Goal: Task Accomplishment & Management: Manage account settings

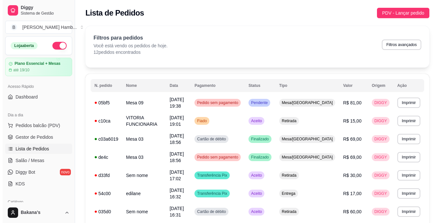
scroll to position [7, 0]
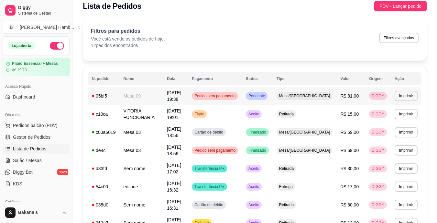
click at [157, 92] on td "Mesa 09" at bounding box center [142, 96] width 44 height 18
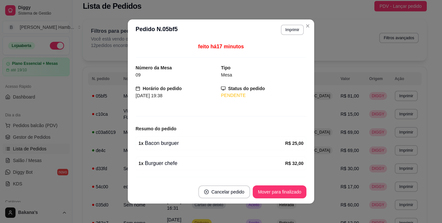
scroll to position [38, 0]
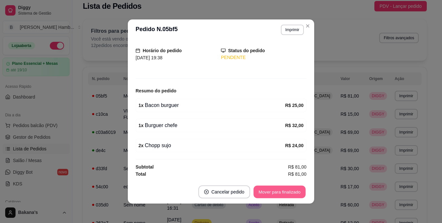
click at [277, 191] on button "Mover para finalizado" at bounding box center [280, 191] width 52 height 13
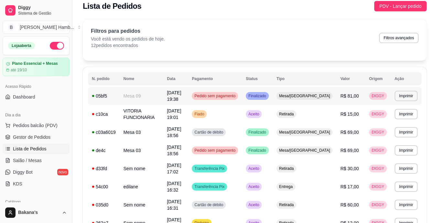
click at [236, 95] on span "Pedido sem pagamento" at bounding box center [215, 95] width 44 height 5
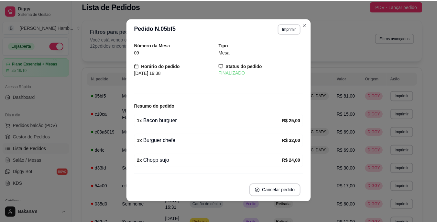
scroll to position [0, 0]
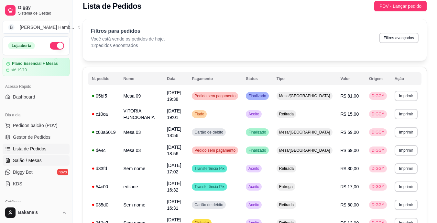
click at [31, 158] on span "Salão / Mesas" at bounding box center [27, 160] width 29 height 6
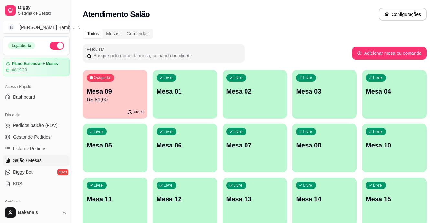
click at [101, 82] on div "Ocupada Mesa 09 R$ 81,00" at bounding box center [115, 88] width 65 height 36
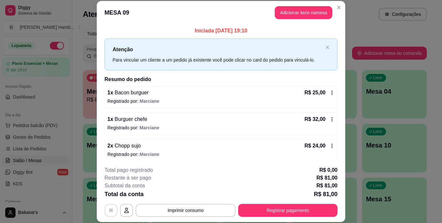
click at [107, 206] on button "button" at bounding box center [111, 210] width 13 height 13
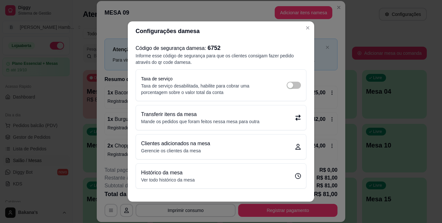
click at [179, 116] on p "Transferir itens da mesa" at bounding box center [200, 114] width 118 height 8
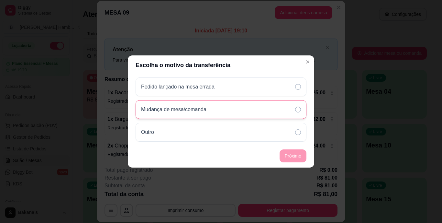
click at [273, 113] on div "Mudança de mesa/comanda" at bounding box center [221, 109] width 171 height 19
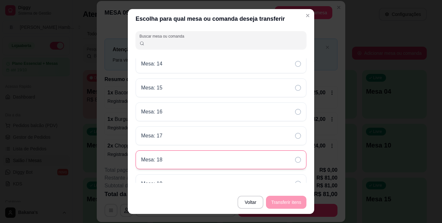
scroll to position [194, 0]
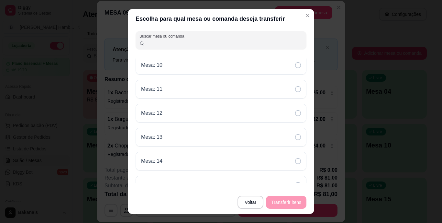
click at [202, 122] on div "Mesa: 12" at bounding box center [221, 113] width 171 height 19
click at [278, 200] on button "Transferir itens" at bounding box center [286, 202] width 39 height 13
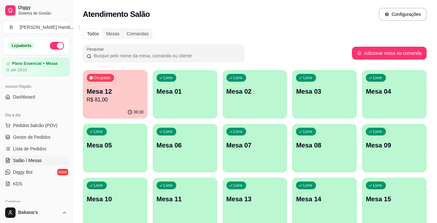
click at [125, 94] on p "Mesa 12" at bounding box center [115, 91] width 57 height 9
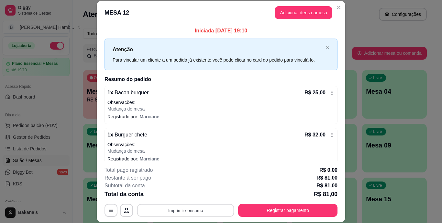
click at [174, 211] on button "Imprimir consumo" at bounding box center [185, 210] width 97 height 13
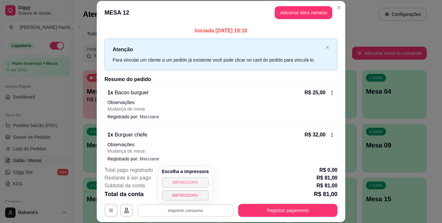
click at [178, 179] on button "IMPRESSORA" at bounding box center [185, 182] width 47 height 10
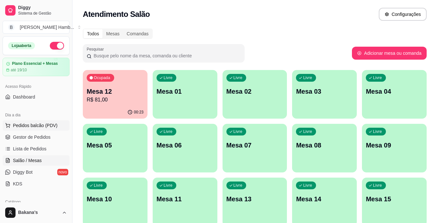
click at [53, 125] on span "Pedidos balcão (PDV)" at bounding box center [35, 125] width 45 height 6
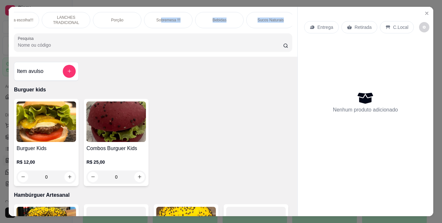
scroll to position [0, 128]
drag, startPoint x: 284, startPoint y: 16, endPoint x: 210, endPoint y: 15, distance: 73.8
click at [210, 15] on div "Burguer kids Hambúrguer Artesanal Adicional a escolha!!! LANCHES TRADICIONAL Po…" at bounding box center [153, 20] width 278 height 16
click at [210, 17] on p "Bebidas" at bounding box center [217, 19] width 14 height 5
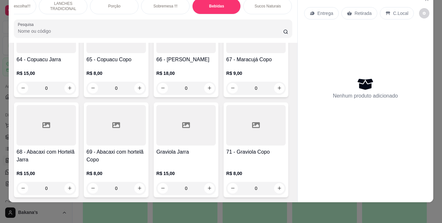
scroll to position [2289, 0]
type input "1"
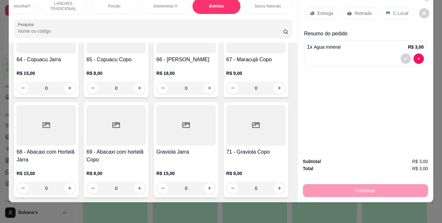
click at [351, 7] on div "Retirada" at bounding box center [359, 13] width 36 height 12
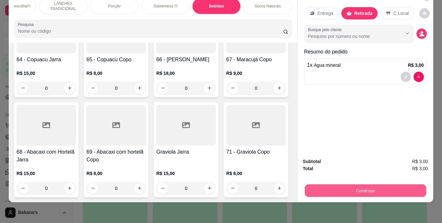
click at [315, 184] on button "Continuar" at bounding box center [365, 190] width 121 height 13
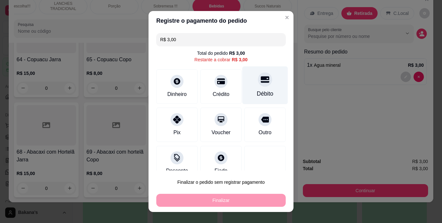
click at [258, 85] on div at bounding box center [265, 79] width 14 height 14
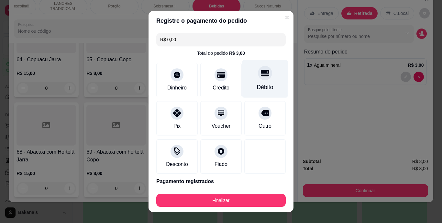
type input "R$ 0,00"
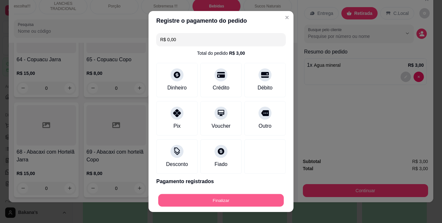
click at [207, 200] on button "Finalizar" at bounding box center [221, 200] width 126 height 13
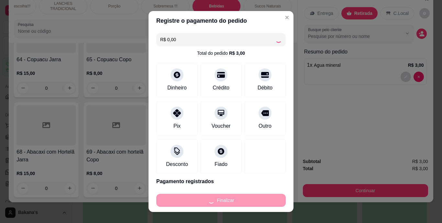
type input "0"
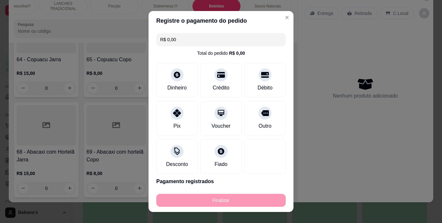
type input "-R$ 3,00"
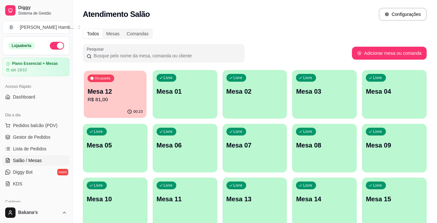
click at [108, 107] on div "00:23" at bounding box center [115, 112] width 63 height 12
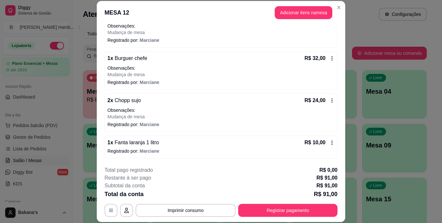
scroll to position [20, 0]
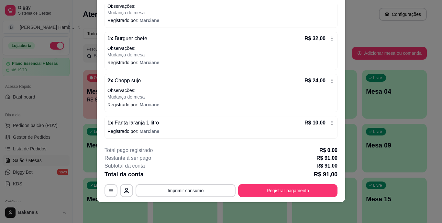
click at [329, 121] on icon at bounding box center [331, 122] width 5 height 5
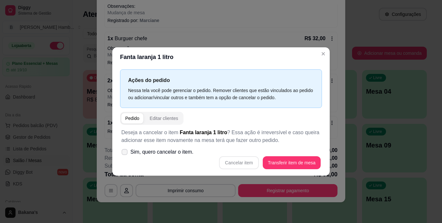
click at [165, 154] on span "Sim, quero cancelar o item." at bounding box center [161, 152] width 63 height 8
click at [125, 154] on input "Sim, quero cancelar o item." at bounding box center [123, 155] width 4 height 4
checkbox input "true"
click at [231, 162] on button "Cancelar item" at bounding box center [238, 162] width 39 height 13
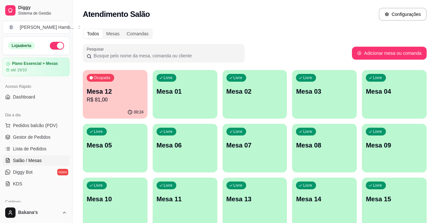
click at [362, 124] on div "Livre Mesa 09" at bounding box center [394, 144] width 65 height 41
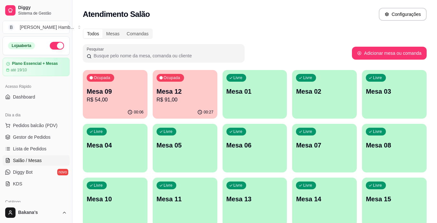
click at [187, 85] on div "Ocupada Mesa 12 R$ 91,00" at bounding box center [185, 88] width 65 height 36
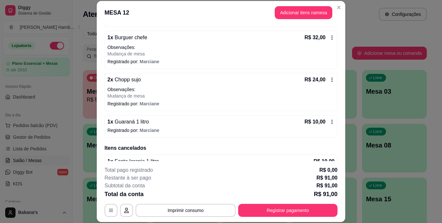
scroll to position [113, 0]
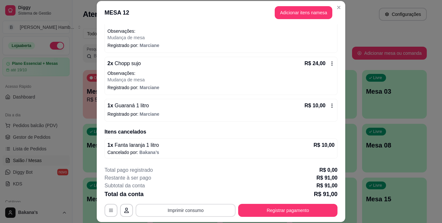
click at [185, 207] on button "Imprimir consumo" at bounding box center [186, 210] width 100 height 13
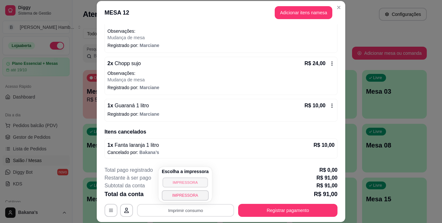
click at [176, 184] on button "IMPRESSORA" at bounding box center [184, 182] width 45 height 10
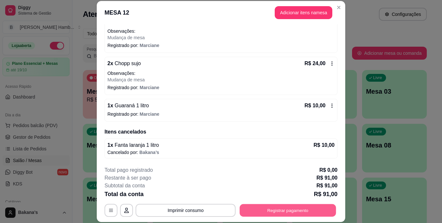
click at [243, 206] on button "Registrar pagamento" at bounding box center [288, 210] width 96 height 13
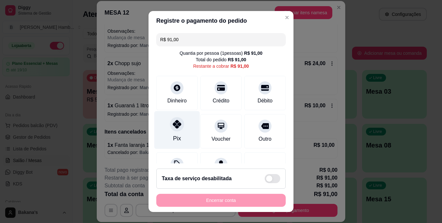
click at [171, 132] on div "Pix" at bounding box center [177, 130] width 46 height 38
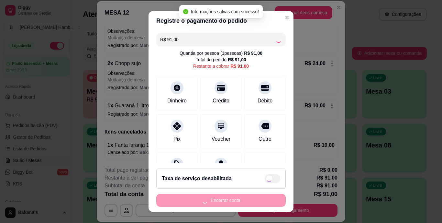
type input "R$ 0,00"
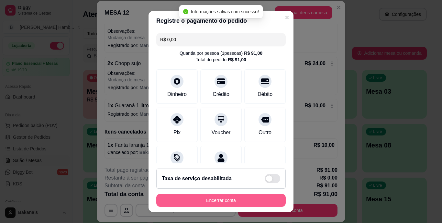
click at [213, 199] on button "Encerrar conta" at bounding box center [220, 200] width 129 height 13
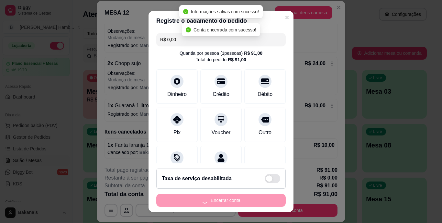
scroll to position [0, 0]
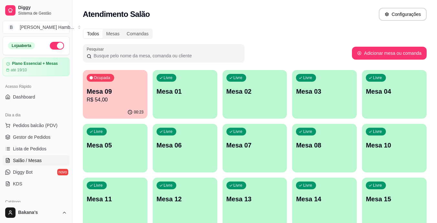
click at [121, 100] on p "R$ 54,00" at bounding box center [115, 100] width 57 height 8
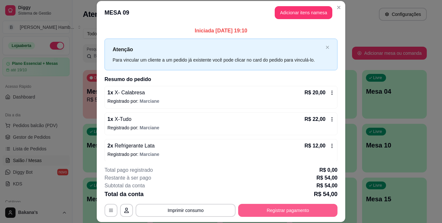
click at [276, 212] on button "Registrar pagamento" at bounding box center [287, 210] width 99 height 13
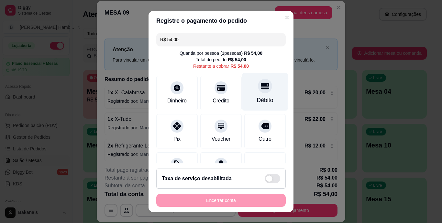
click at [248, 95] on div "Débito" at bounding box center [265, 92] width 46 height 38
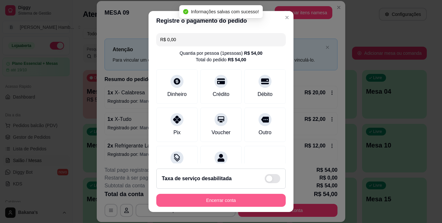
type input "R$ 0,00"
click at [235, 196] on button "Encerrar conta" at bounding box center [220, 200] width 129 height 13
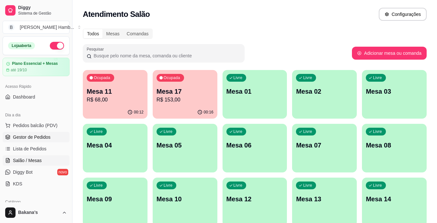
click at [34, 134] on span "Gestor de Pedidos" at bounding box center [32, 137] width 38 height 6
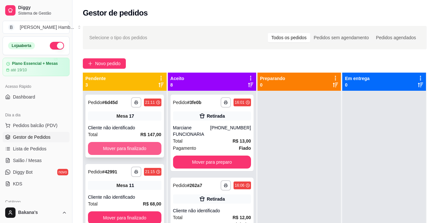
click at [122, 147] on button "Mover para finalizado" at bounding box center [124, 148] width 73 height 13
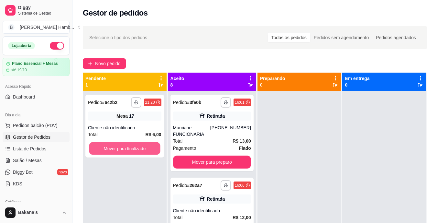
click at [122, 147] on button "Mover para finalizado" at bounding box center [124, 148] width 71 height 13
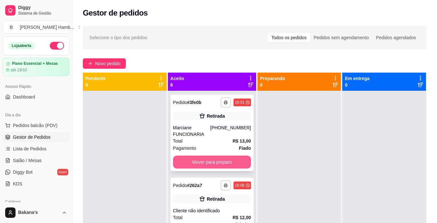
click at [205, 163] on button "Mover para preparo" at bounding box center [212, 161] width 78 height 13
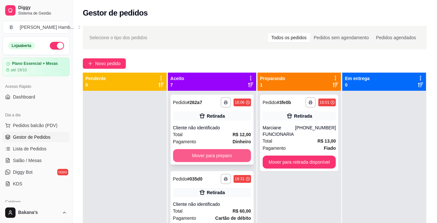
click at [207, 153] on button "Mover para preparo" at bounding box center [212, 155] width 78 height 13
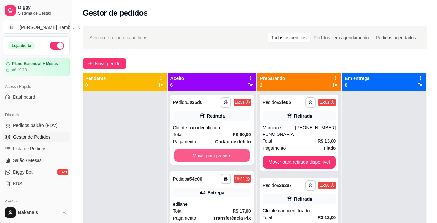
click at [207, 153] on button "Mover para preparo" at bounding box center [212, 155] width 76 height 13
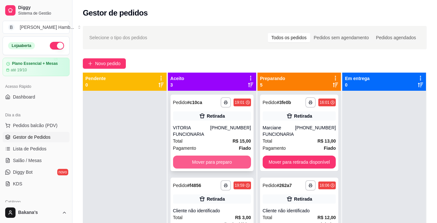
drag, startPoint x: 207, startPoint y: 153, endPoint x: 208, endPoint y: 163, distance: 9.8
click at [208, 163] on div "**********" at bounding box center [212, 133] width 83 height 76
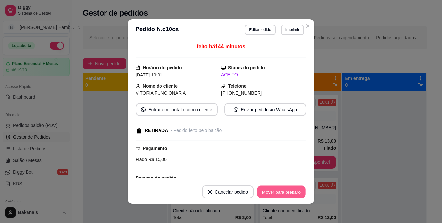
click at [263, 191] on button "Mover para preparo" at bounding box center [281, 191] width 49 height 13
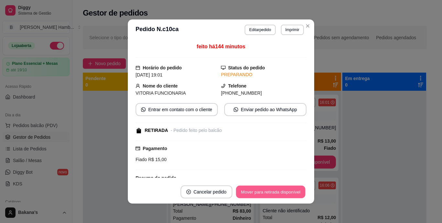
click at [266, 190] on button "Mover para retirada disponível" at bounding box center [270, 191] width 69 height 13
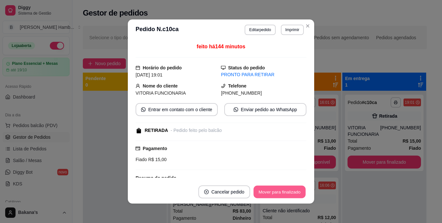
click at [269, 187] on button "Mover para finalizado" at bounding box center [280, 191] width 52 height 13
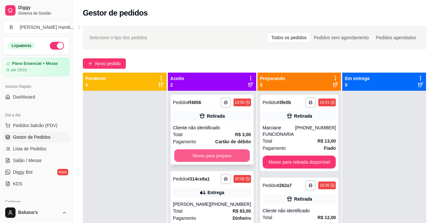
click at [214, 151] on button "Mover para preparo" at bounding box center [212, 155] width 76 height 13
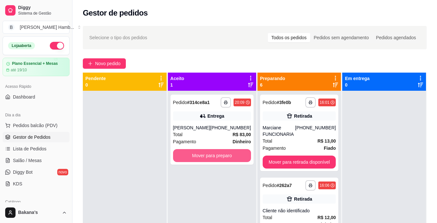
click at [214, 151] on button "Mover para preparo" at bounding box center [212, 155] width 78 height 13
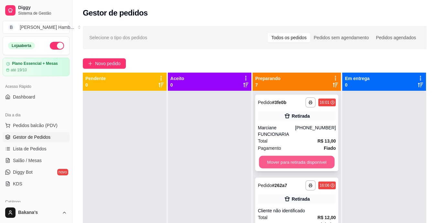
click at [292, 165] on button "Mover para retirada disponível" at bounding box center [297, 162] width 76 height 13
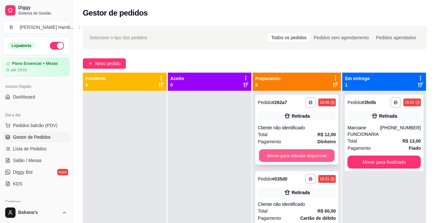
click at [296, 158] on button "Mover para retirada disponível" at bounding box center [297, 155] width 76 height 13
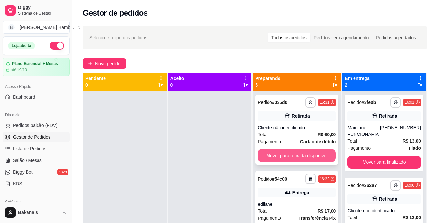
click at [296, 155] on button "Mover para retirada disponível" at bounding box center [297, 155] width 78 height 13
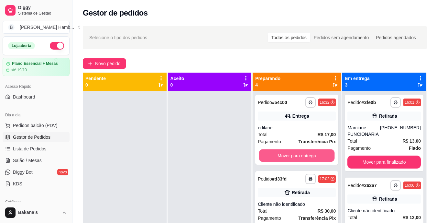
click at [296, 155] on button "Mover para entrega" at bounding box center [297, 155] width 76 height 13
click at [296, 155] on button "Mover para retirada disponível" at bounding box center [297, 155] width 76 height 13
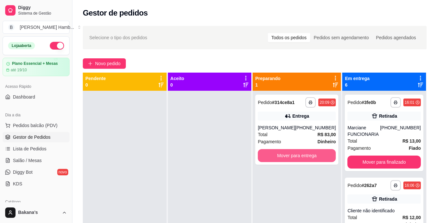
click at [296, 155] on button "Mover para entrega" at bounding box center [297, 155] width 78 height 13
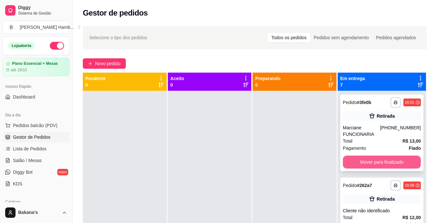
click at [355, 163] on button "Mover para finalizado" at bounding box center [382, 161] width 78 height 13
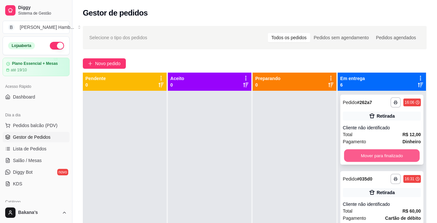
click at [355, 157] on button "Mover para finalizado" at bounding box center [382, 155] width 76 height 13
click at [357, 152] on button "Mover para finalizado" at bounding box center [382, 155] width 76 height 13
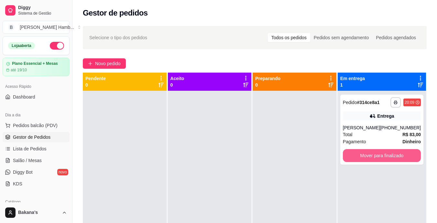
click at [357, 152] on button "Mover para finalizado" at bounding box center [382, 155] width 78 height 13
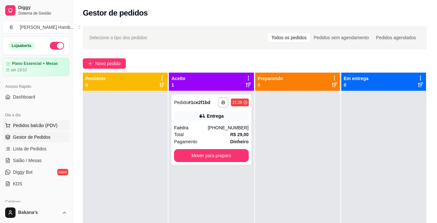
click at [49, 122] on span "Pedidos balcão (PDV)" at bounding box center [35, 125] width 45 height 6
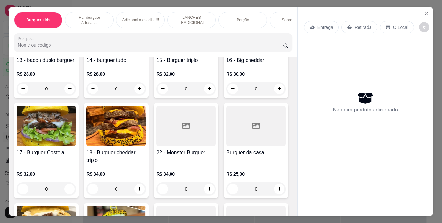
scroll to position [453, 0]
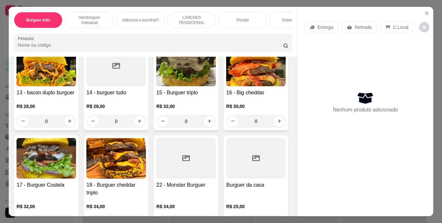
click at [207, 31] on icon "increase-product-quantity" at bounding box center [209, 28] width 5 height 5
type input "1"
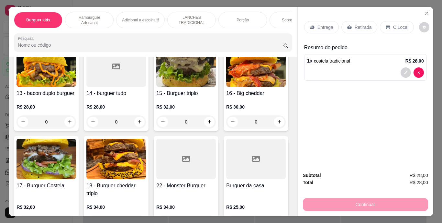
click at [357, 24] on p "Retirada" at bounding box center [363, 27] width 17 height 6
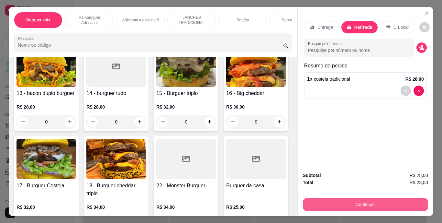
click at [311, 198] on button "Continuar" at bounding box center [365, 204] width 125 height 13
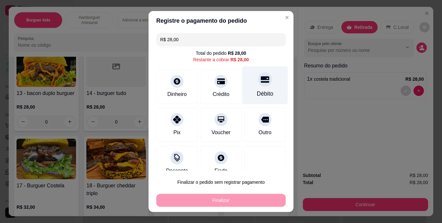
click at [258, 84] on div at bounding box center [265, 79] width 14 height 14
type input "R$ 0,00"
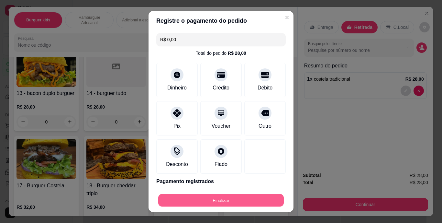
click at [211, 205] on button "Finalizar" at bounding box center [221, 200] width 126 height 13
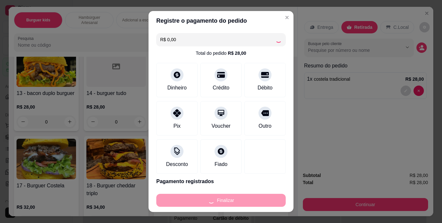
type input "0"
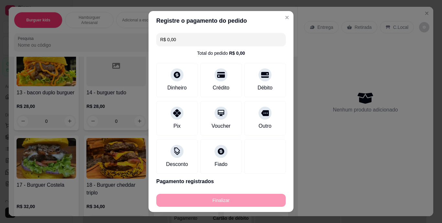
type input "-R$ 28,00"
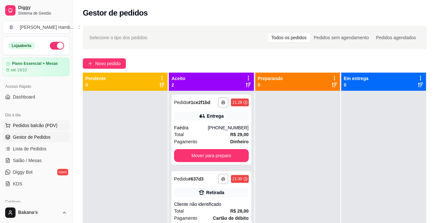
click at [39, 123] on span "Pedidos balcão (PDV)" at bounding box center [35, 125] width 45 height 6
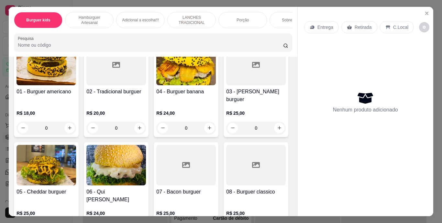
scroll to position [194, 0]
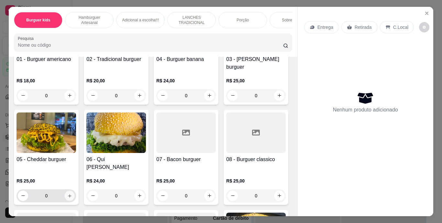
click at [72, 193] on icon "increase-product-quantity" at bounding box center [69, 195] width 5 height 5
type input "1"
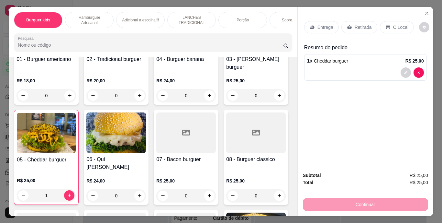
click at [320, 24] on p "Entrega" at bounding box center [326, 27] width 16 height 6
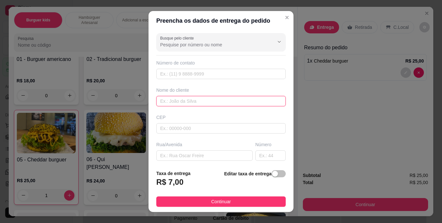
click at [185, 97] on input "text" at bounding box center [220, 101] width 129 height 10
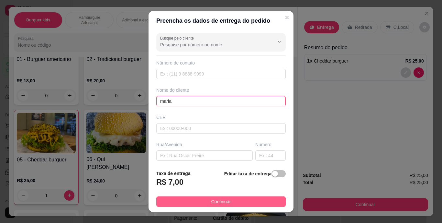
type input "maria"
drag, startPoint x: 207, startPoint y: 203, endPoint x: 206, endPoint y: 199, distance: 3.6
click at [211, 202] on span "Continuar" at bounding box center [221, 201] width 20 height 7
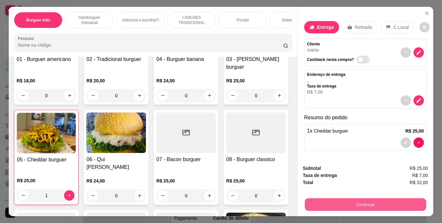
click at [307, 204] on button "Continuar" at bounding box center [365, 204] width 121 height 13
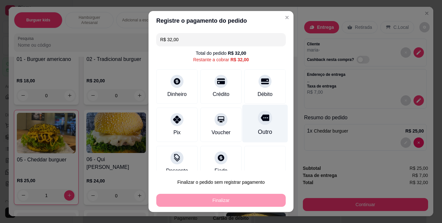
click at [261, 113] on div "Outro" at bounding box center [265, 124] width 46 height 38
type input "R$ 0,00"
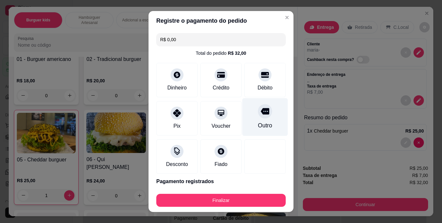
click at [258, 118] on div at bounding box center [265, 111] width 14 height 14
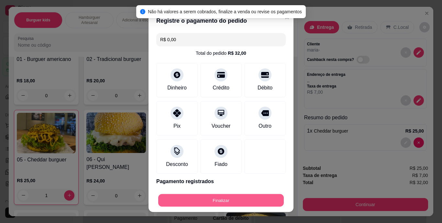
click at [227, 195] on button "Finalizar" at bounding box center [221, 200] width 126 height 13
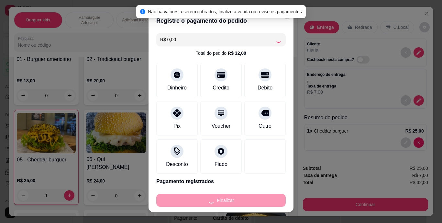
type input "0"
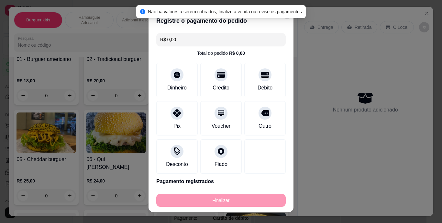
type input "-R$ 32,00"
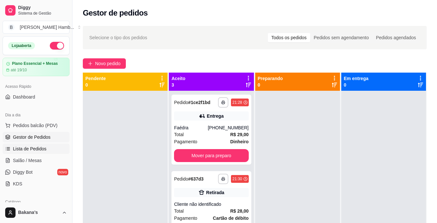
click at [41, 150] on span "Lista de Pedidos" at bounding box center [30, 148] width 34 height 6
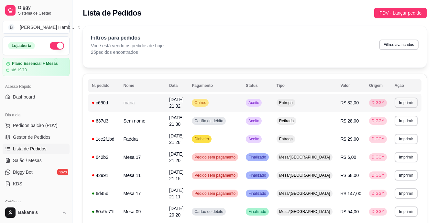
click at [175, 105] on td "07/10/25 às 21:32" at bounding box center [176, 103] width 23 height 18
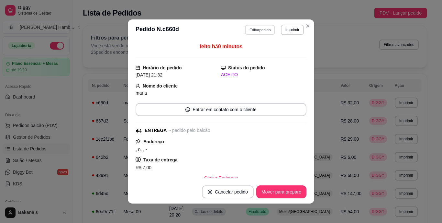
click at [261, 30] on button "Editar pedido" at bounding box center [260, 30] width 30 height 10
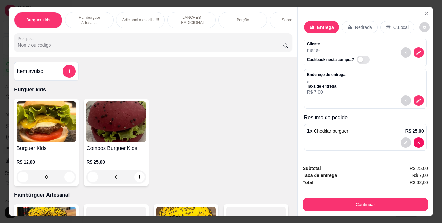
click at [310, 25] on icon at bounding box center [312, 27] width 4 height 4
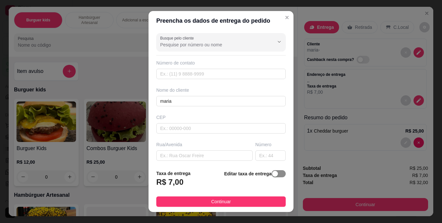
click at [276, 171] on span "button" at bounding box center [279, 173] width 14 height 7
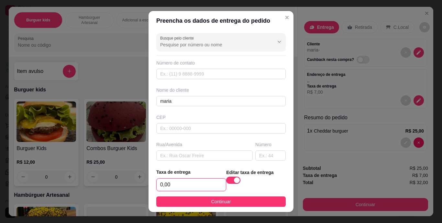
click at [200, 184] on input "0,00" at bounding box center [191, 184] width 69 height 12
type input "8,00"
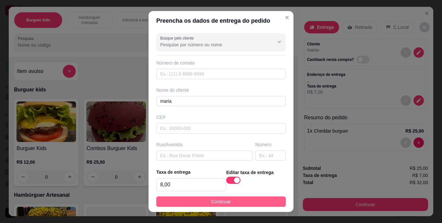
click at [201, 201] on button "Continuar" at bounding box center [220, 201] width 129 height 10
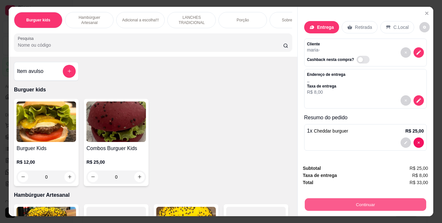
click at [307, 199] on button "Continuar" at bounding box center [365, 204] width 121 height 13
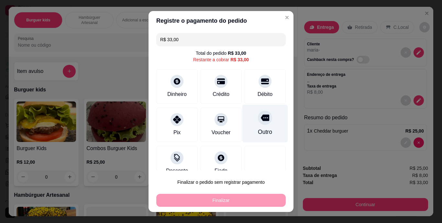
click at [258, 131] on div "Outro" at bounding box center [265, 132] width 14 height 8
type input "R$ 0,00"
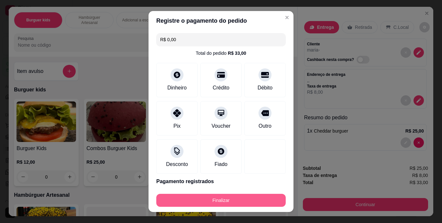
click at [244, 196] on button "Finalizar" at bounding box center [220, 200] width 129 height 13
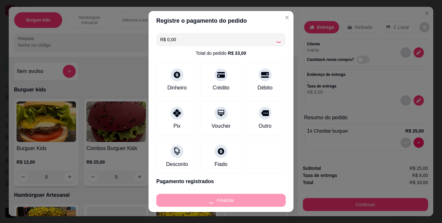
type input "0"
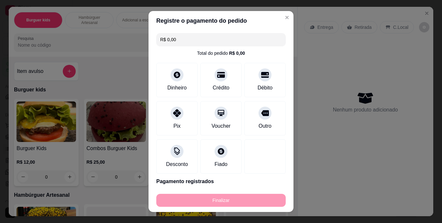
type input "-R$ 33,00"
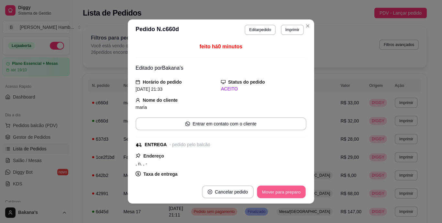
click at [284, 194] on button "Mover para preparo" at bounding box center [281, 191] width 49 height 13
click at [278, 193] on button "Mover para entrega" at bounding box center [281, 191] width 49 height 13
click at [278, 191] on button "Mover para finalizado" at bounding box center [280, 191] width 52 height 13
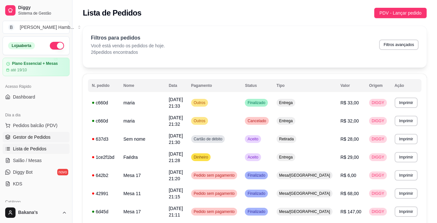
click at [59, 132] on link "Gestor de Pedidos" at bounding box center [36, 137] width 67 height 10
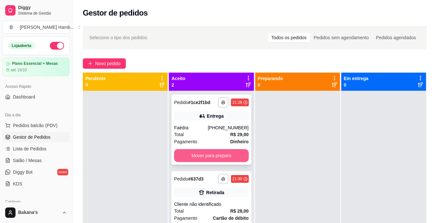
click at [199, 152] on button "Mover para preparo" at bounding box center [211, 155] width 74 height 13
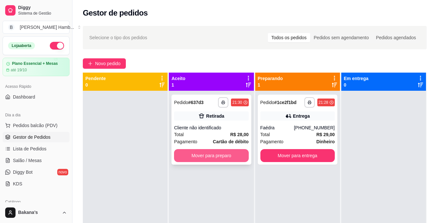
click at [269, 171] on div "**********" at bounding box center [255, 183] width 344 height 223
click at [221, 151] on button "Mover para preparo" at bounding box center [211, 155] width 74 height 13
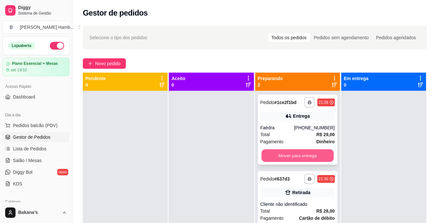
click at [304, 158] on button "Mover para entrega" at bounding box center [298, 155] width 72 height 13
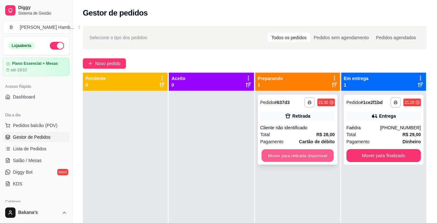
click at [304, 155] on button "Mover para retirada disponível" at bounding box center [298, 155] width 72 height 13
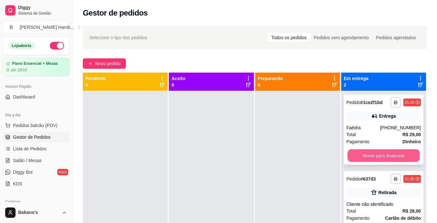
click at [363, 155] on button "Mover para finalizado" at bounding box center [384, 155] width 72 height 13
click at [363, 155] on div "Mover para finalizado" at bounding box center [384, 155] width 74 height 13
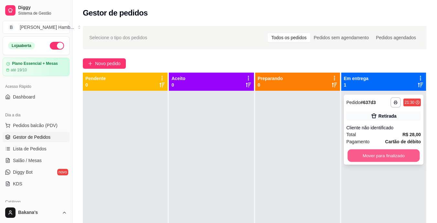
click at [355, 152] on button "Mover para finalizado" at bounding box center [384, 155] width 72 height 13
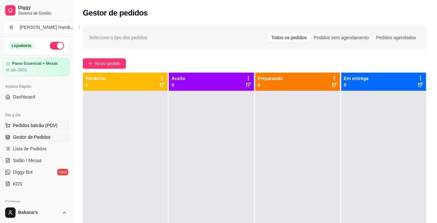
click at [39, 122] on span "Pedidos balcão (PDV)" at bounding box center [35, 125] width 45 height 6
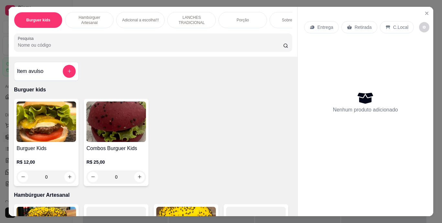
click at [288, 18] on p "Sobremesa !!!" at bounding box center [294, 19] width 24 height 5
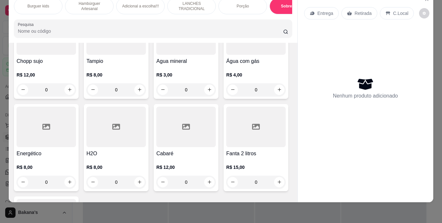
scroll to position [1785, 0]
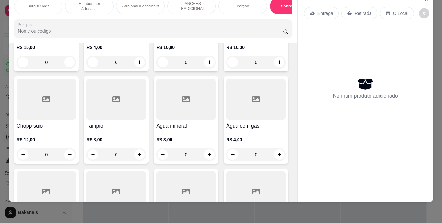
click at [44, 4] on p "Burguer kids" at bounding box center [39, 6] width 22 height 5
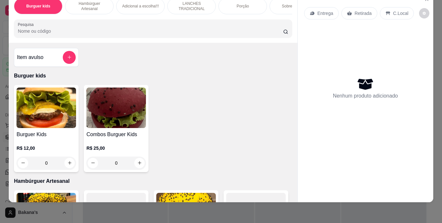
scroll to position [0, 0]
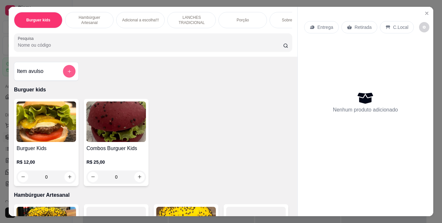
click at [64, 71] on button "add-separate-item" at bounding box center [69, 71] width 13 height 13
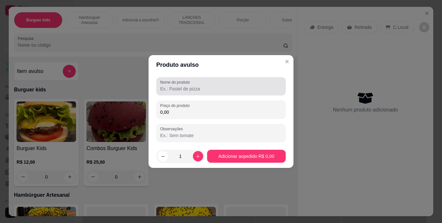
click at [197, 81] on div at bounding box center [221, 86] width 122 height 13
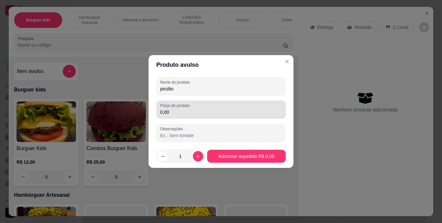
type input "pirulito"
click at [183, 105] on label "Preço do produto" at bounding box center [176, 106] width 32 height 6
click at [183, 109] on input "0,00" at bounding box center [221, 112] width 122 height 6
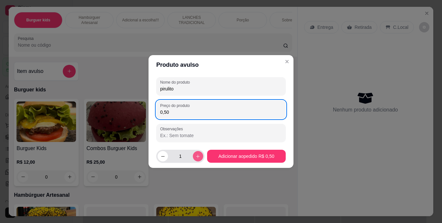
type input "0,50"
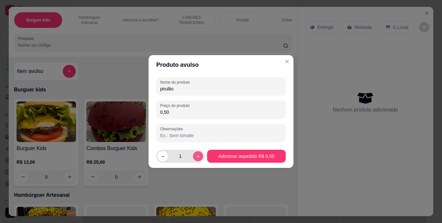
click at [196, 155] on icon "increase-product-quantity" at bounding box center [197, 156] width 5 height 5
type input "4"
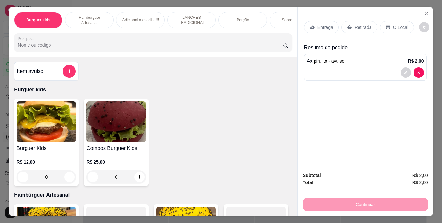
click at [355, 21] on div "Retirada" at bounding box center [359, 27] width 36 height 12
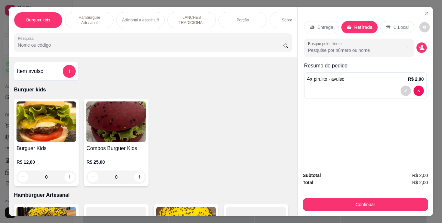
click at [281, 15] on div "Sobremesa !!!" at bounding box center [294, 20] width 49 height 16
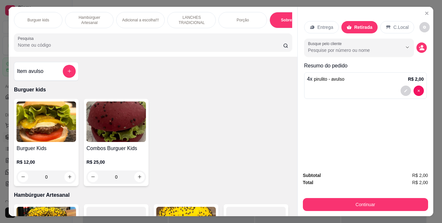
scroll to position [17, 0]
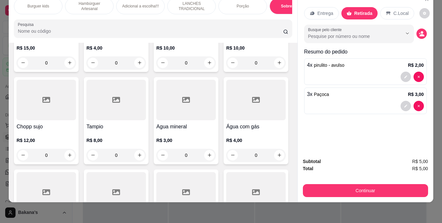
type input "4"
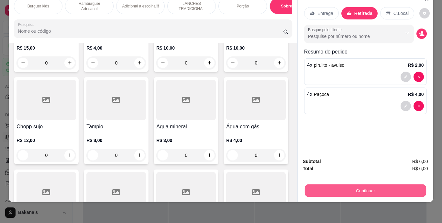
click at [316, 187] on button "Continuar" at bounding box center [365, 190] width 121 height 13
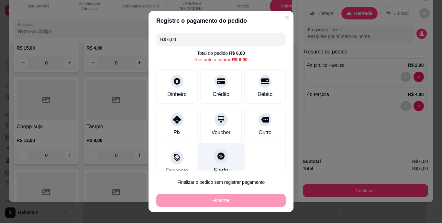
click at [217, 157] on icon at bounding box center [221, 156] width 8 height 8
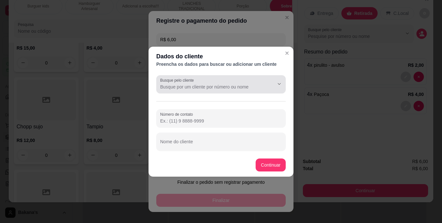
click at [229, 88] on input "Busque pelo cliente" at bounding box center [212, 87] width 104 height 6
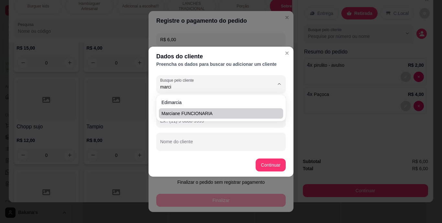
click at [228, 110] on span "Marciane FUNCIONARIA" at bounding box center [218, 113] width 113 height 6
type input "Marciane FUNCIONARIA"
type input "(69) 9 9333-4396"
type input "Marciane FUNCIONARIA"
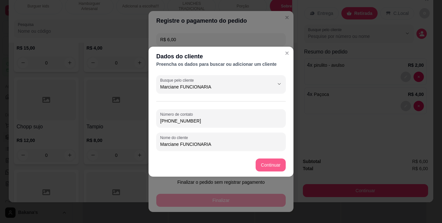
type input "Marciane FUNCIONARIA"
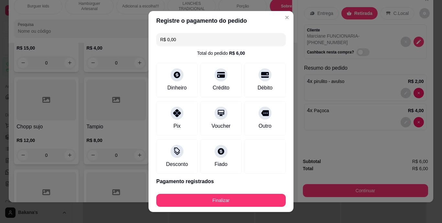
type input "R$ 0,00"
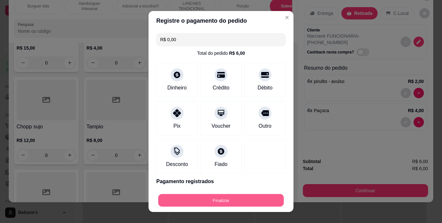
click at [249, 195] on button "Finalizar" at bounding box center [221, 200] width 126 height 13
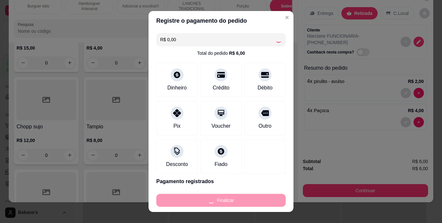
type input "0"
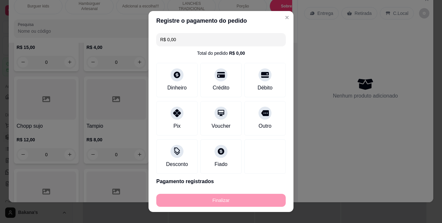
type input "-R$ 6,00"
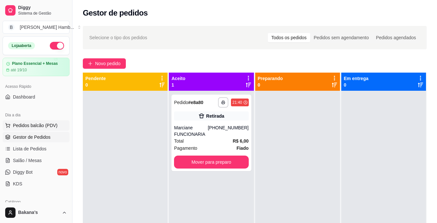
click at [40, 124] on span "Pedidos balcão (PDV)" at bounding box center [35, 125] width 45 height 6
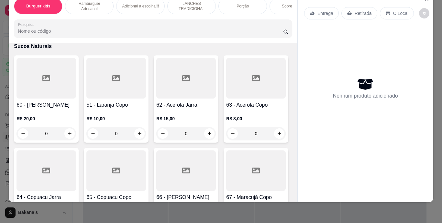
scroll to position [2168, 0]
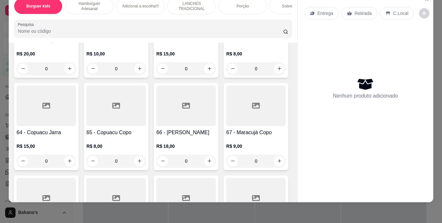
type input "1"
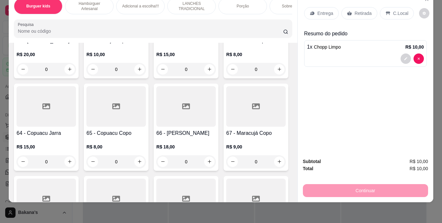
scroll to position [2104, 0]
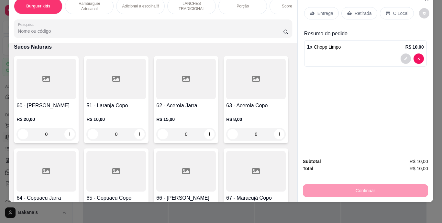
type input "1"
click at [362, 7] on div "Retirada" at bounding box center [359, 13] width 36 height 12
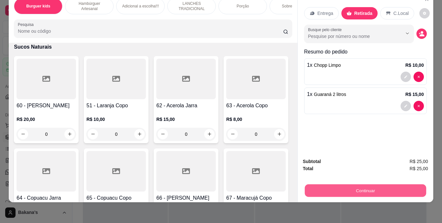
click at [364, 186] on button "Continuar" at bounding box center [365, 190] width 121 height 13
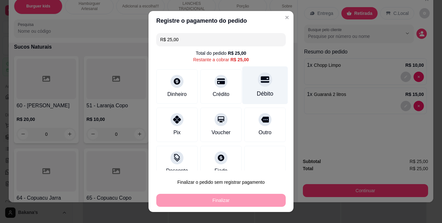
click at [257, 90] on div "Débito" at bounding box center [265, 94] width 17 height 8
type input "R$ 0,00"
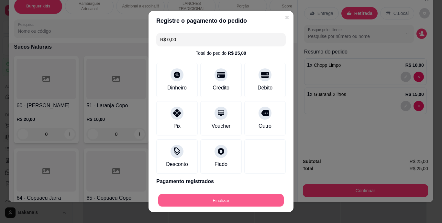
click at [236, 196] on button "Finalizar" at bounding box center [221, 200] width 126 height 13
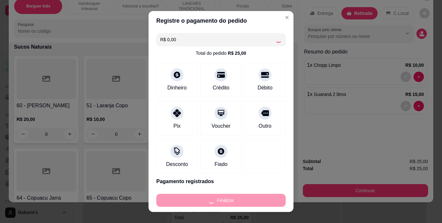
type input "0"
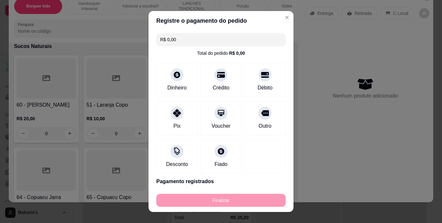
type input "-R$ 25,00"
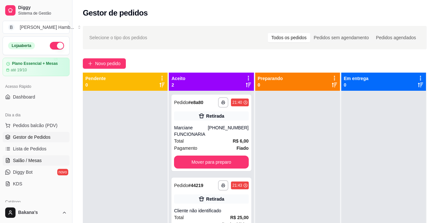
click at [27, 159] on span "Salão / Mesas" at bounding box center [27, 160] width 29 height 6
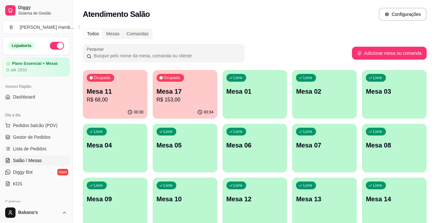
click at [176, 108] on div "00:34" at bounding box center [185, 112] width 65 height 13
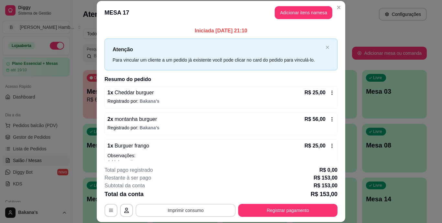
click at [160, 206] on button "Imprimir consumo" at bounding box center [186, 210] width 100 height 13
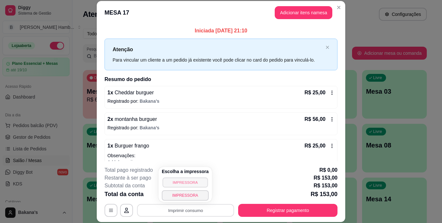
click at [172, 177] on button "IMPRESSORA" at bounding box center [184, 182] width 45 height 10
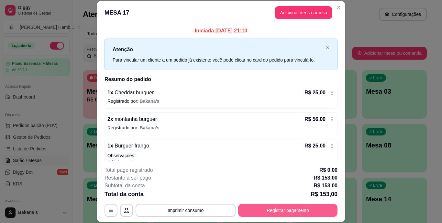
click at [260, 206] on button "Registrar pagamento" at bounding box center [287, 210] width 99 height 13
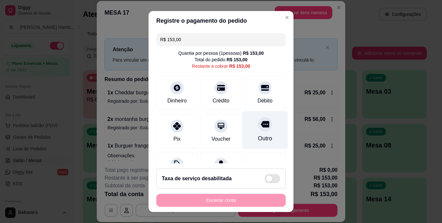
click at [258, 135] on div "Outro" at bounding box center [265, 138] width 14 height 8
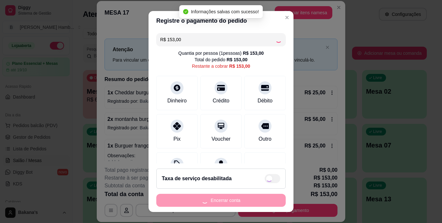
type input "R$ 0,00"
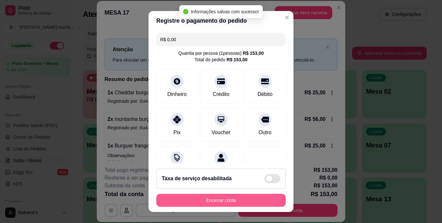
click at [233, 197] on button "Encerrar conta" at bounding box center [220, 200] width 129 height 13
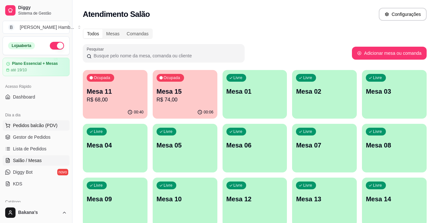
click at [22, 123] on span "Pedidos balcão (PDV)" at bounding box center [35, 125] width 45 height 6
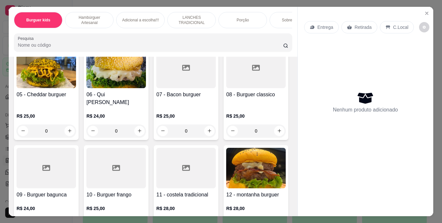
scroll to position [388, 0]
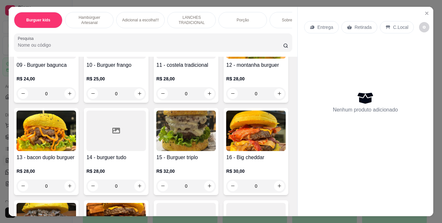
click at [180, 12] on div "LANCHES TRADICIONAL" at bounding box center [191, 20] width 49 height 16
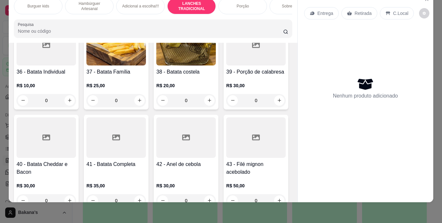
scroll to position [1285, 0]
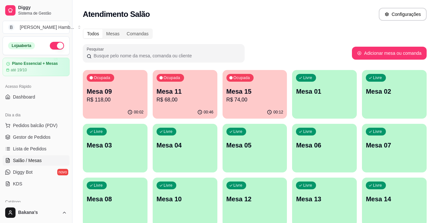
click at [190, 107] on div "00:46" at bounding box center [185, 112] width 65 height 13
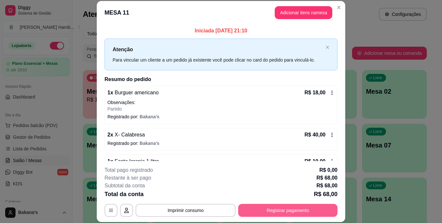
click at [256, 204] on div "**********" at bounding box center [221, 210] width 233 height 13
click at [247, 206] on button "Registrar pagamento" at bounding box center [288, 210] width 96 height 13
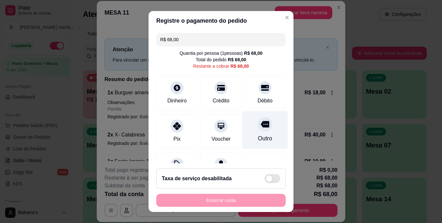
click at [260, 138] on div "Outro" at bounding box center [265, 138] width 14 height 8
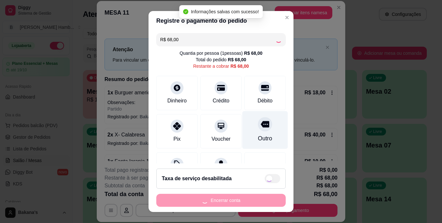
type input "R$ 0,00"
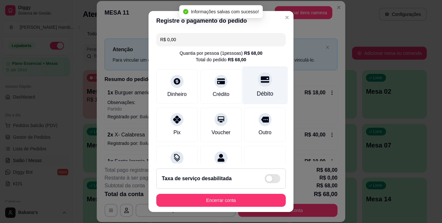
click at [258, 87] on div "Débito" at bounding box center [265, 85] width 46 height 38
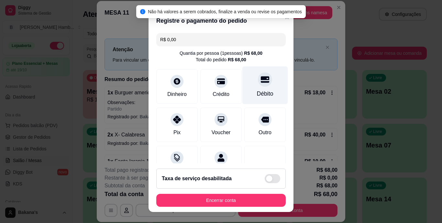
click at [258, 87] on div "Débito" at bounding box center [265, 85] width 46 height 38
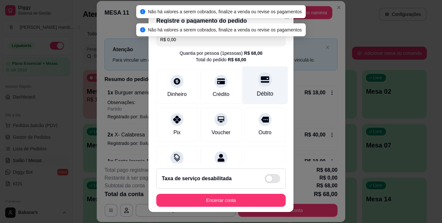
click at [258, 87] on div "Débito" at bounding box center [265, 85] width 46 height 38
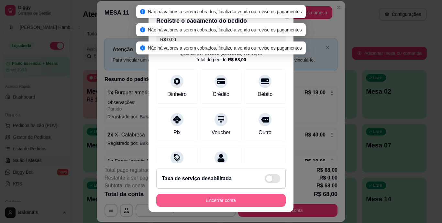
click at [205, 196] on button "Encerrar conta" at bounding box center [220, 200] width 129 height 13
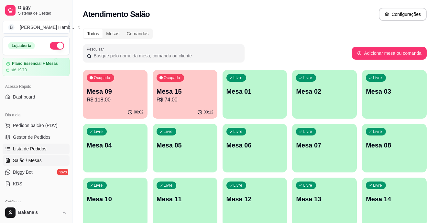
click at [40, 146] on span "Lista de Pedidos" at bounding box center [30, 148] width 34 height 6
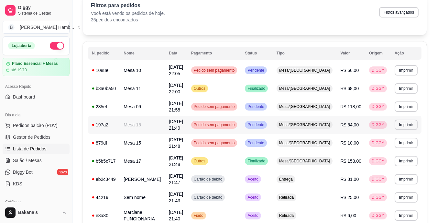
scroll to position [65, 0]
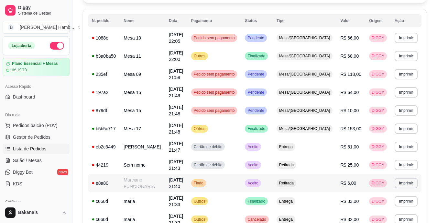
click at [159, 178] on td "Marciane FUNCIONARIA" at bounding box center [142, 183] width 45 height 18
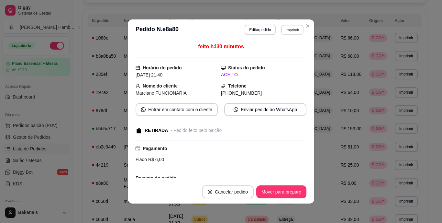
click at [285, 30] on button "Imprimir" at bounding box center [292, 30] width 22 height 10
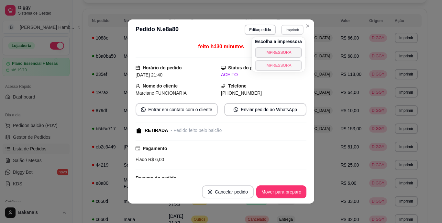
click at [284, 66] on button "IMPRESSORA" at bounding box center [278, 65] width 47 height 10
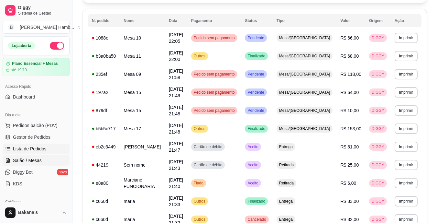
click at [37, 159] on span "Salão / Mesas" at bounding box center [27, 160] width 29 height 6
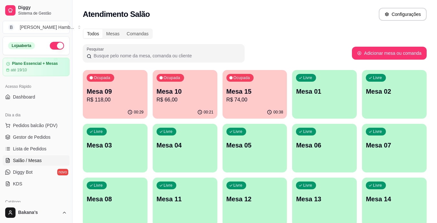
click at [253, 93] on p "Mesa 15" at bounding box center [255, 91] width 57 height 9
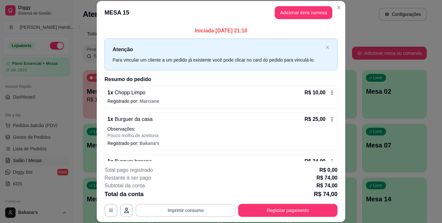
click at [159, 212] on button "Imprimir consumo" at bounding box center [186, 210] width 100 height 13
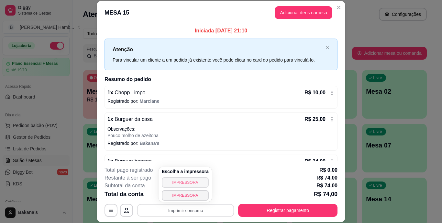
click at [170, 180] on button "IMPRESSORA" at bounding box center [185, 182] width 47 height 10
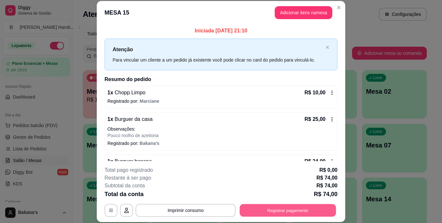
click at [285, 204] on button "Registrar pagamento" at bounding box center [288, 210] width 96 height 13
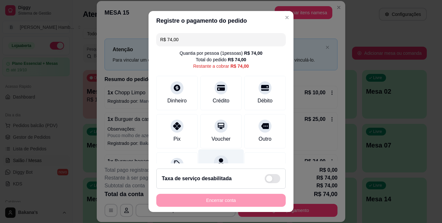
scroll to position [32, 0]
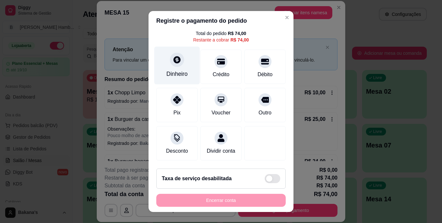
click at [173, 61] on div "Dinheiro" at bounding box center [177, 66] width 46 height 38
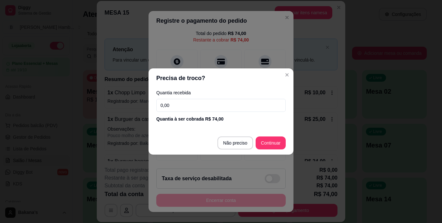
click at [199, 105] on input "0,00" at bounding box center [220, 105] width 129 height 13
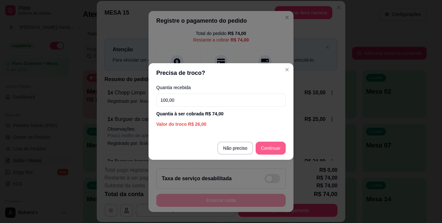
type input "100,00"
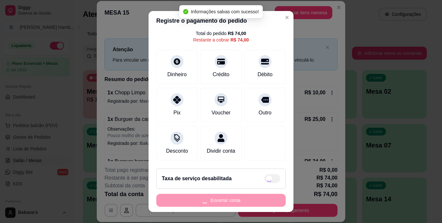
type input "R$ 0,00"
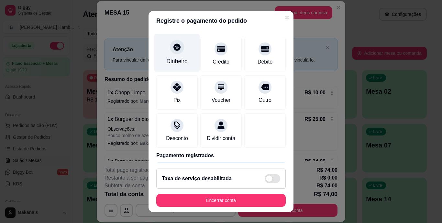
click at [170, 50] on div at bounding box center [177, 47] width 14 height 14
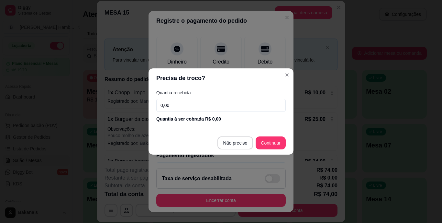
click at [221, 106] on input "0,00" at bounding box center [220, 105] width 129 height 13
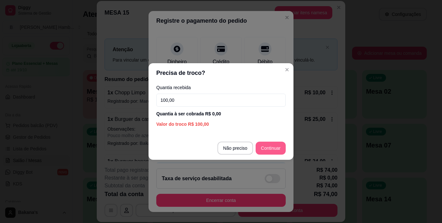
type input "100,00"
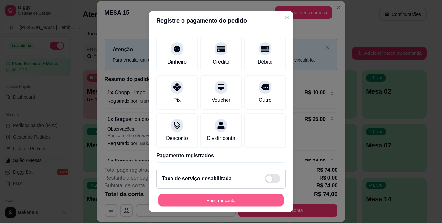
click at [231, 198] on button "Encerrar conta" at bounding box center [221, 200] width 126 height 13
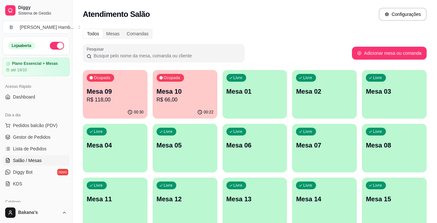
click at [178, 92] on p "Mesa 10" at bounding box center [185, 91] width 57 height 9
click at [53, 126] on span "Pedidos balcão (PDV)" at bounding box center [35, 125] width 45 height 6
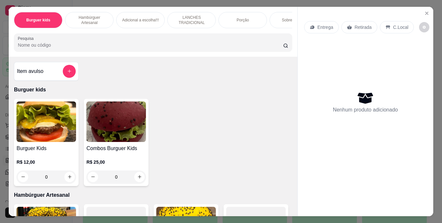
click at [192, 15] on p "LANCHES TRADICIONAL" at bounding box center [192, 20] width 38 height 10
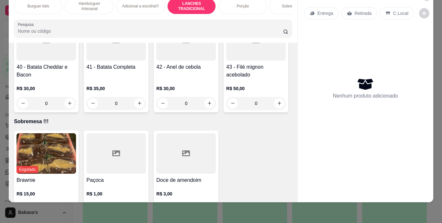
scroll to position [1382, 0]
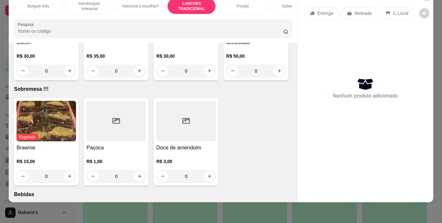
type input "1"
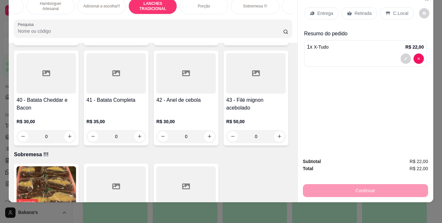
scroll to position [0, 52]
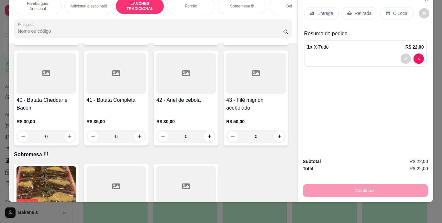
click at [280, 5] on div "Bebidas" at bounding box center [293, 6] width 49 height 16
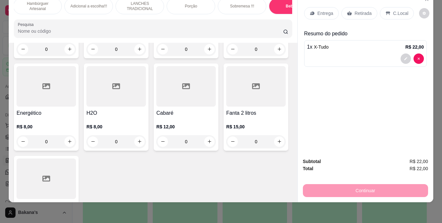
type input "1"
click at [405, 83] on button "decrease-product-quantity" at bounding box center [406, 88] width 10 height 10
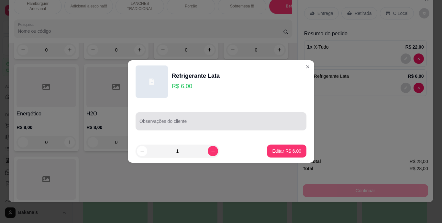
click at [198, 114] on div "Observações do cliente" at bounding box center [221, 121] width 171 height 18
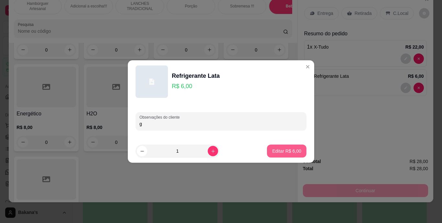
type input "g"
click at [273, 150] on p "Editar R$ 6,00" at bounding box center [287, 151] width 28 height 6
type input "0"
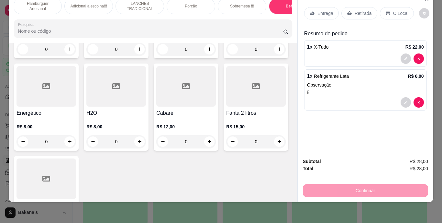
click at [349, 7] on div "Retirada" at bounding box center [359, 13] width 36 height 12
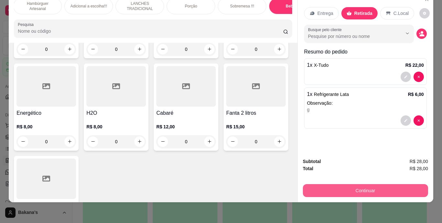
click at [336, 185] on button "Continuar" at bounding box center [365, 190] width 125 height 13
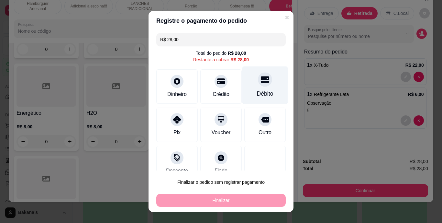
click at [257, 93] on div "Débito" at bounding box center [265, 94] width 17 height 8
type input "R$ 0,00"
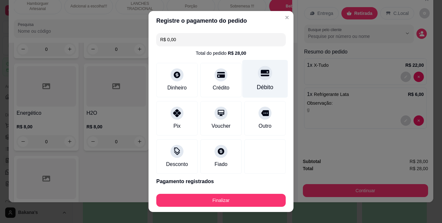
click at [256, 93] on div "Débito" at bounding box center [265, 79] width 46 height 38
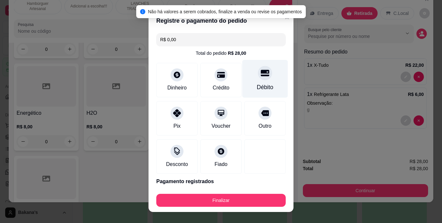
click at [257, 85] on div "Débito" at bounding box center [265, 87] width 17 height 8
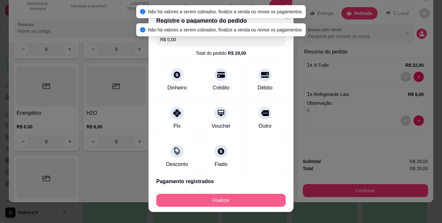
click at [216, 195] on button "Finalizar" at bounding box center [220, 200] width 129 height 13
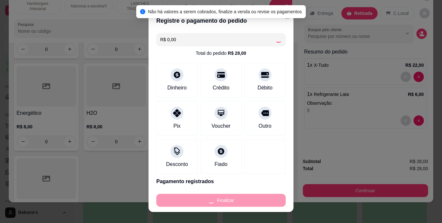
type input "0"
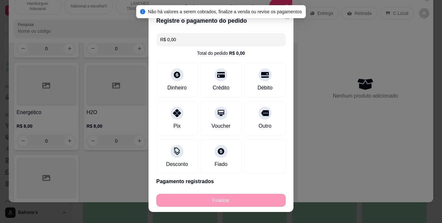
type input "-R$ 28,00"
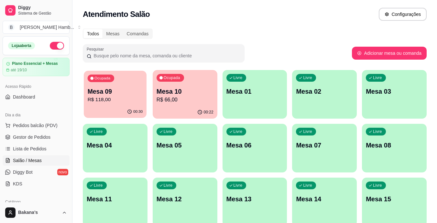
click at [110, 86] on div "Ocupada Mesa 09 R$ 118,00" at bounding box center [115, 88] width 63 height 35
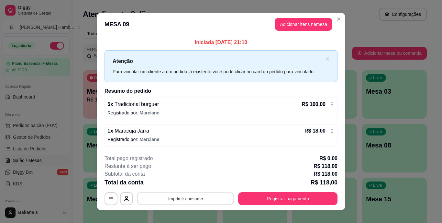
click at [162, 202] on button "Imprimir consumo" at bounding box center [185, 198] width 97 height 13
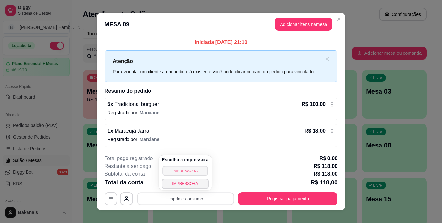
click at [176, 172] on button "IMPRESSORA" at bounding box center [184, 170] width 45 height 10
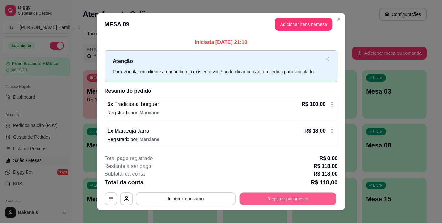
click at [277, 199] on button "Registrar pagamento" at bounding box center [288, 198] width 96 height 13
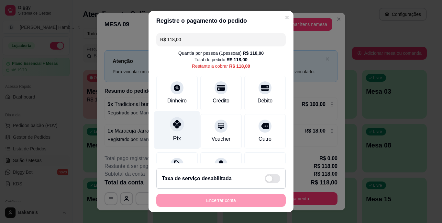
click at [173, 127] on icon at bounding box center [177, 124] width 8 height 8
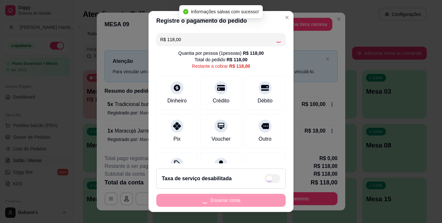
type input "R$ 0,00"
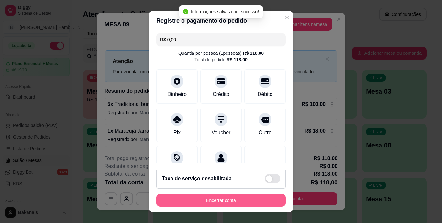
click at [180, 195] on button "Encerrar conta" at bounding box center [220, 200] width 129 height 13
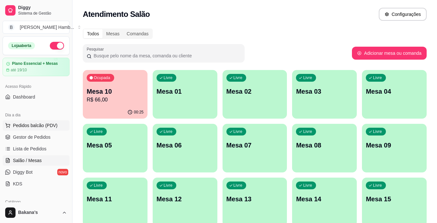
click at [52, 125] on span "Pedidos balcão (PDV)" at bounding box center [35, 125] width 45 height 6
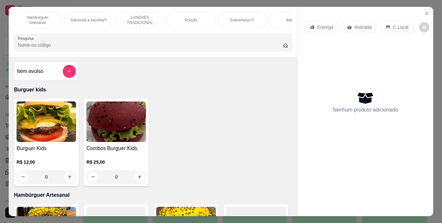
scroll to position [0, 65]
click at [279, 20] on p "Bebidas" at bounding box center [280, 19] width 14 height 5
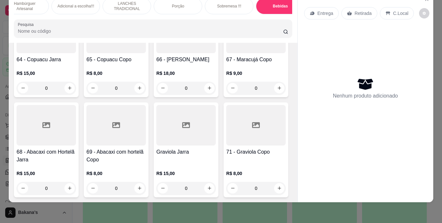
scroll to position [2344, 0]
type input "1"
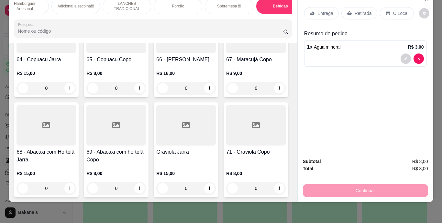
scroll to position [2344, 0]
type input "1"
click at [362, 10] on p "Retirada" at bounding box center [363, 13] width 17 height 6
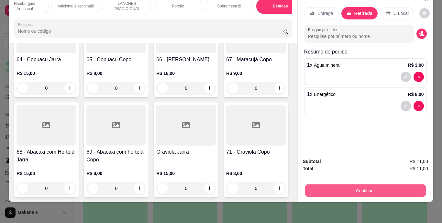
click at [354, 184] on button "Continuar" at bounding box center [365, 190] width 121 height 13
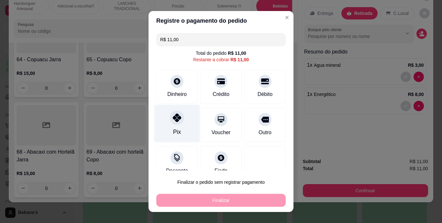
click at [170, 119] on div at bounding box center [177, 118] width 14 height 14
type input "R$ 0,00"
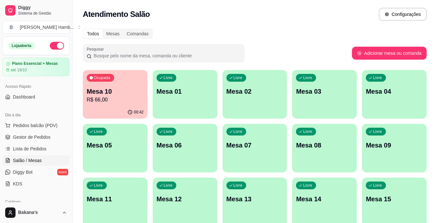
click at [128, 97] on p "R$ 66,00" at bounding box center [115, 100] width 57 height 8
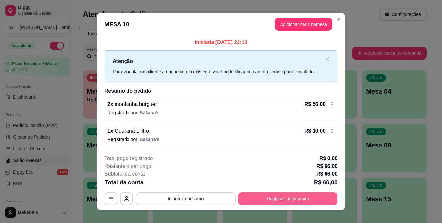
click at [261, 194] on button "Registrar pagamento" at bounding box center [287, 198] width 99 height 13
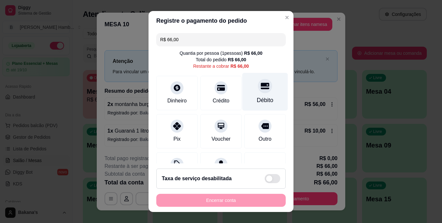
click at [257, 99] on div "Débito" at bounding box center [265, 100] width 17 height 8
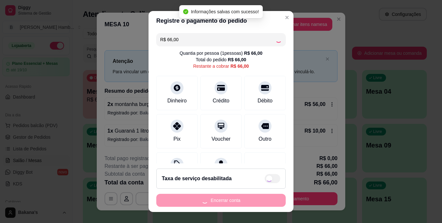
type input "R$ 0,00"
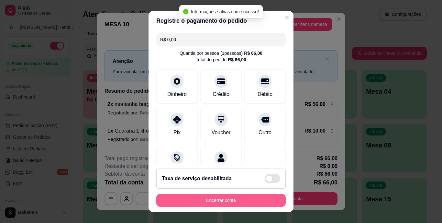
click at [235, 199] on button "Encerrar conta" at bounding box center [220, 200] width 129 height 13
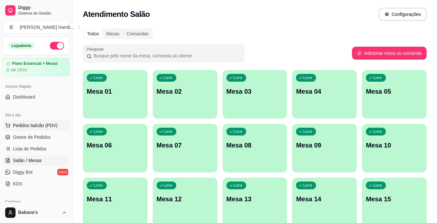
click at [26, 127] on span "Pedidos balcão (PDV)" at bounding box center [35, 125] width 45 height 6
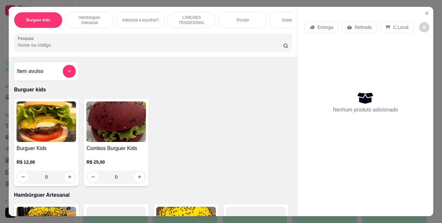
click at [180, 15] on p "LANCHES TRADICIONAL" at bounding box center [192, 20] width 38 height 10
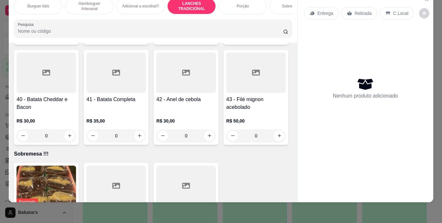
scroll to position [1382, 0]
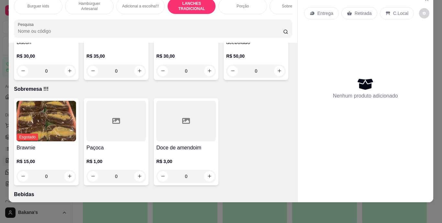
type input "1"
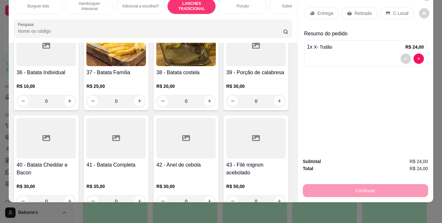
scroll to position [1187, 0]
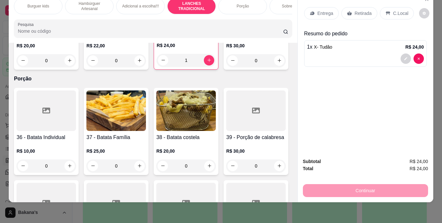
type input "1"
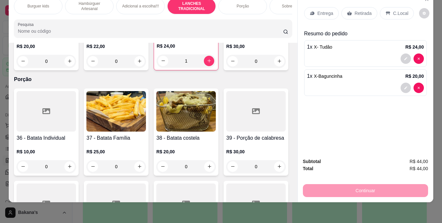
click at [353, 7] on div "Retirada" at bounding box center [359, 13] width 36 height 12
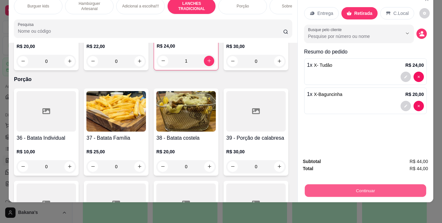
click at [338, 186] on button "Continuar" at bounding box center [365, 190] width 121 height 13
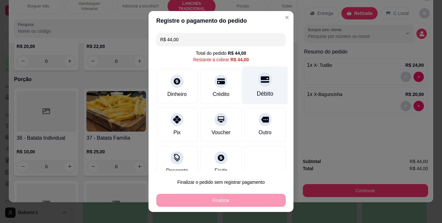
click at [263, 84] on div "Débito" at bounding box center [265, 85] width 46 height 38
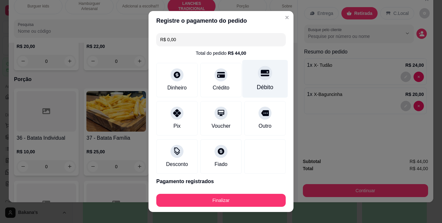
type input "R$ 0,00"
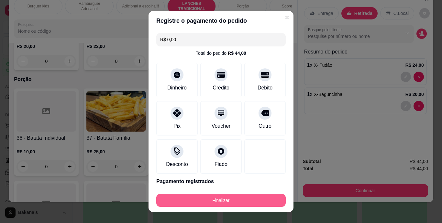
click at [232, 200] on button "Finalizar" at bounding box center [220, 200] width 129 height 13
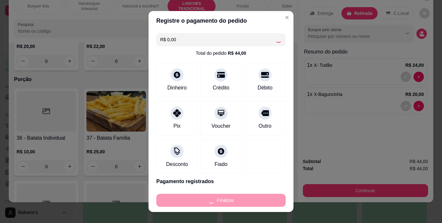
type input "0"
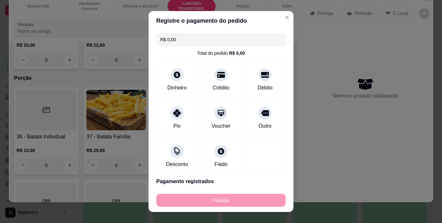
type input "-R$ 44,00"
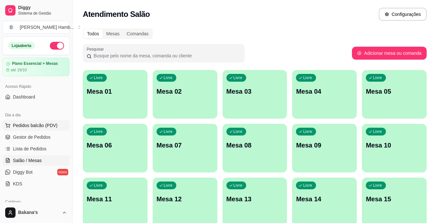
click at [27, 124] on span "Pedidos balcão (PDV)" at bounding box center [35, 125] width 45 height 6
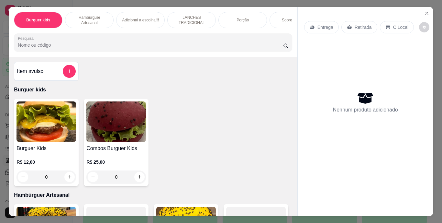
click at [183, 18] on p "LANCHES TRADICIONAL" at bounding box center [192, 20] width 38 height 10
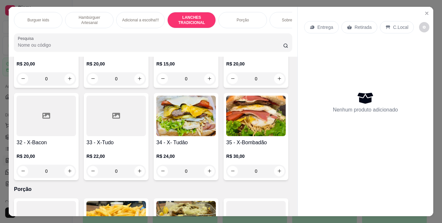
scroll to position [17, 0]
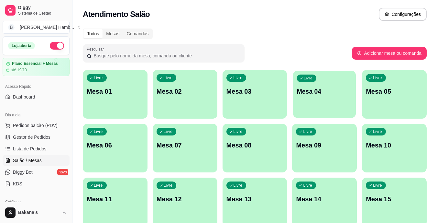
click at [317, 102] on div "Livre Mesa 04" at bounding box center [324, 90] width 63 height 39
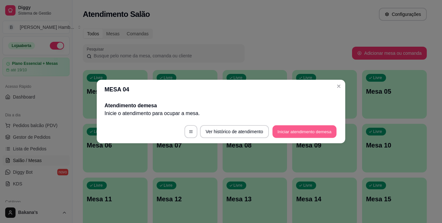
click at [302, 129] on button "Iniciar atendimento de mesa" at bounding box center [305, 131] width 64 height 13
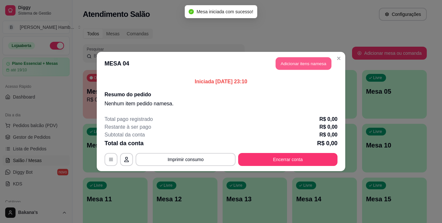
click at [318, 58] on button "Adicionar itens na mesa" at bounding box center [304, 63] width 56 height 13
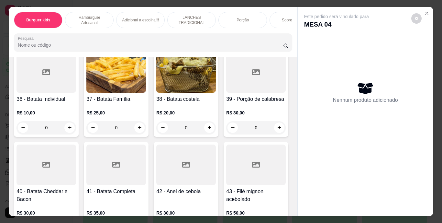
scroll to position [1286, 0]
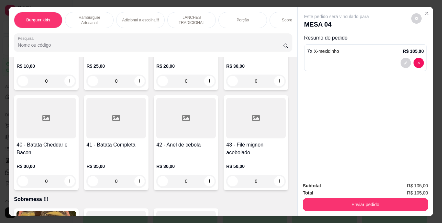
type input "5"
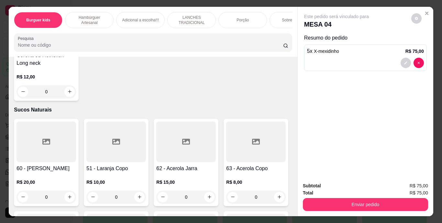
scroll to position [2059, 0]
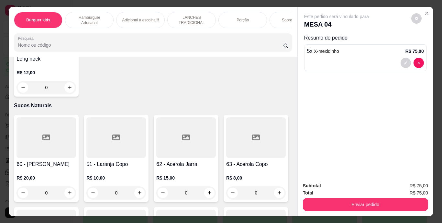
type input "1"
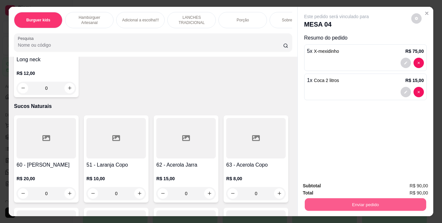
click at [318, 204] on button "Enviar pedido" at bounding box center [365, 204] width 121 height 13
click at [402, 183] on button "Enviar pedido" at bounding box center [411, 186] width 37 height 12
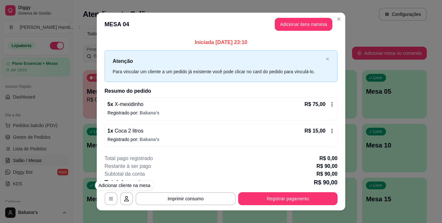
click at [52, 175] on div "**********" at bounding box center [221, 111] width 442 height 223
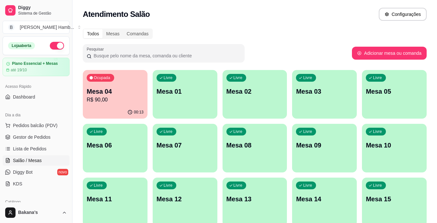
click at [38, 135] on span "Gestor de Pedidos" at bounding box center [32, 137] width 38 height 6
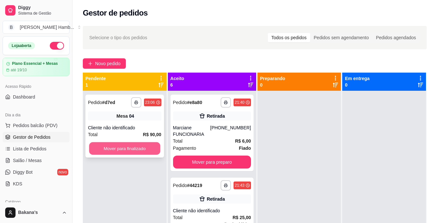
click at [129, 144] on button "Mover para finalizado" at bounding box center [124, 148] width 71 height 13
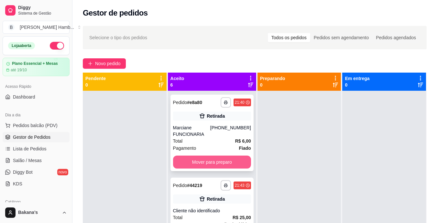
click at [196, 157] on button "Mover para preparo" at bounding box center [212, 161] width 78 height 13
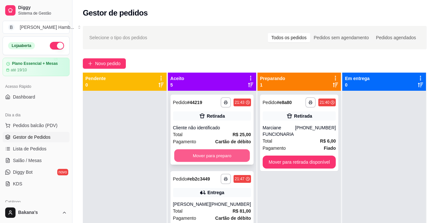
click at [196, 157] on button "Mover para preparo" at bounding box center [212, 155] width 76 height 13
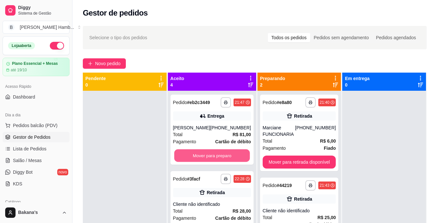
click at [196, 157] on button "Mover para preparo" at bounding box center [212, 155] width 76 height 13
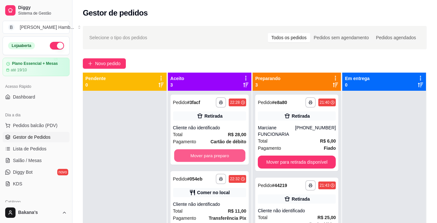
click at [197, 156] on button "Mover para preparo" at bounding box center [209, 155] width 71 height 13
click at [199, 155] on button "Mover para preparo" at bounding box center [209, 155] width 71 height 13
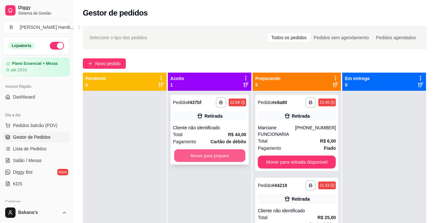
click at [199, 151] on button "Mover para preparo" at bounding box center [209, 155] width 71 height 13
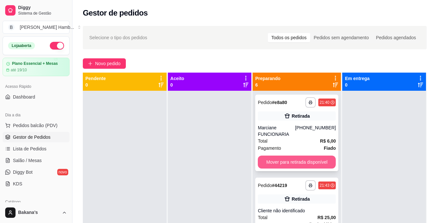
click at [282, 157] on button "Mover para retirada disponível" at bounding box center [297, 161] width 78 height 13
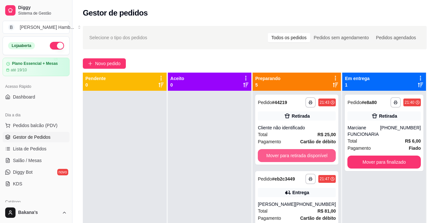
click at [282, 157] on button "Mover para retirada disponível" at bounding box center [297, 155] width 78 height 13
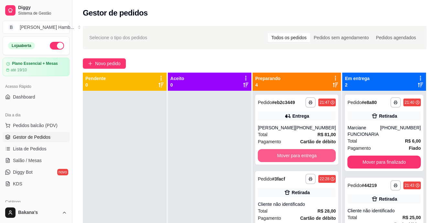
click at [282, 157] on button "Mover para entrega" at bounding box center [297, 155] width 78 height 13
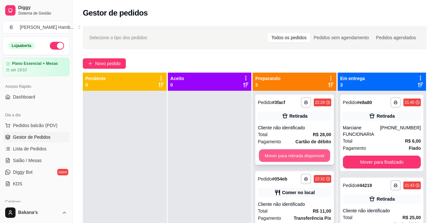
click at [273, 154] on button "Mover para retirada disponível" at bounding box center [294, 155] width 71 height 13
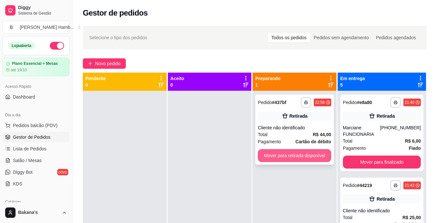
click at [275, 154] on button "Mover para retirada disponível" at bounding box center [294, 155] width 73 height 13
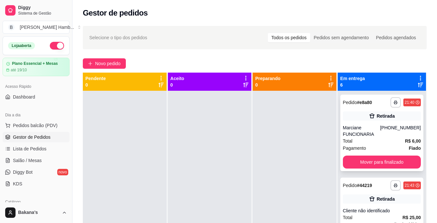
click at [350, 154] on div "**********" at bounding box center [381, 133] width 83 height 76
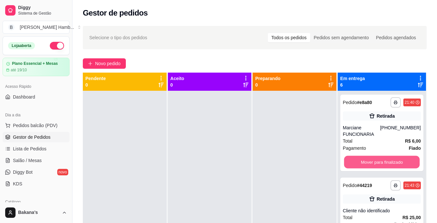
click at [351, 157] on button "Mover para finalizado" at bounding box center [382, 162] width 76 height 13
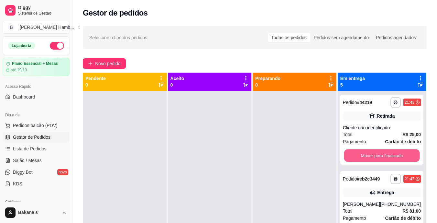
click at [350, 155] on button "Mover para finalizado" at bounding box center [382, 155] width 76 height 13
click at [351, 156] on button "Mover para finalizado" at bounding box center [382, 155] width 76 height 13
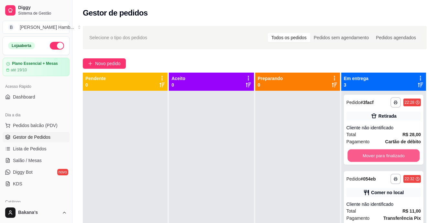
click at [351, 156] on button "Mover para finalizado" at bounding box center [384, 155] width 72 height 13
click at [351, 156] on button "Mover para finalizado" at bounding box center [384, 155] width 74 height 13
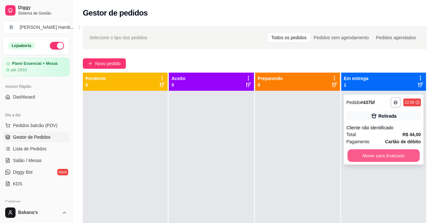
click at [352, 157] on button "Mover para finalizado" at bounding box center [384, 155] width 72 height 13
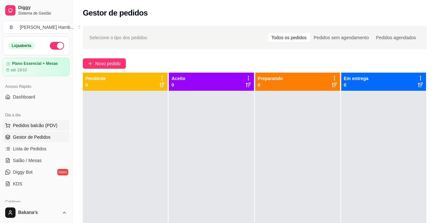
click at [36, 124] on span "Pedidos balcão (PDV)" at bounding box center [35, 125] width 45 height 6
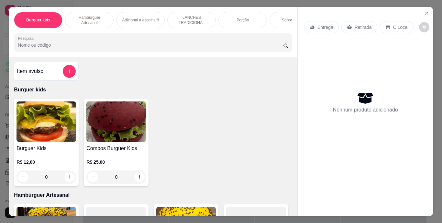
drag, startPoint x: 221, startPoint y: 11, endPoint x: 215, endPoint y: 17, distance: 8.7
click at [221, 12] on div "Porção" at bounding box center [242, 20] width 49 height 16
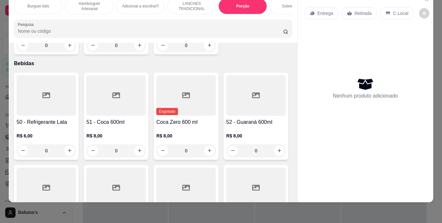
scroll to position [1577, 0]
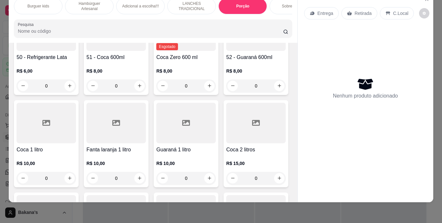
type input "1"
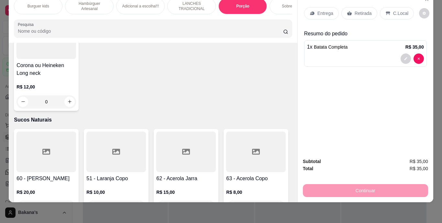
scroll to position [2063, 0]
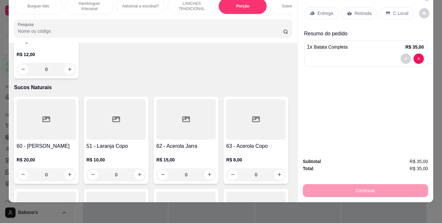
type input "1"
click at [360, 10] on p "Retirada" at bounding box center [363, 13] width 17 height 6
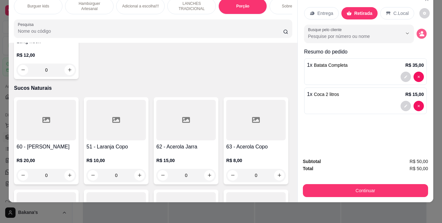
click at [421, 31] on circle "decrease-product-quantity" at bounding box center [422, 32] width 3 height 3
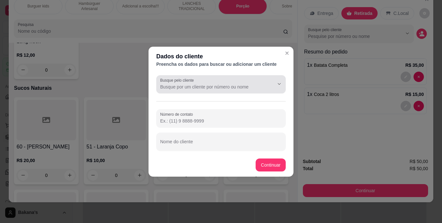
drag, startPoint x: 212, startPoint y: 78, endPoint x: 213, endPoint y: 86, distance: 8.1
click at [213, 86] on div at bounding box center [221, 84] width 122 height 13
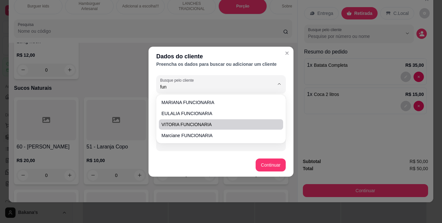
click at [189, 125] on span "VITORIA FUNCIONARIA" at bounding box center [218, 124] width 113 height 6
type input "VITORIA FUNCIONARIA"
type input "(69) 9 9270-4653"
type input "VITORIA FUNCIONARIA"
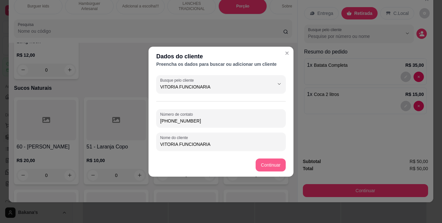
type input "VITORIA FUNCIONARIA"
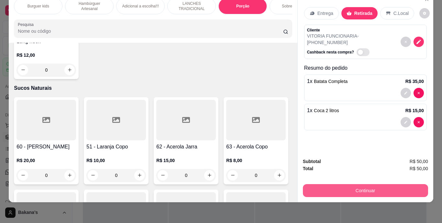
click at [337, 186] on button "Continuar" at bounding box center [365, 190] width 125 height 13
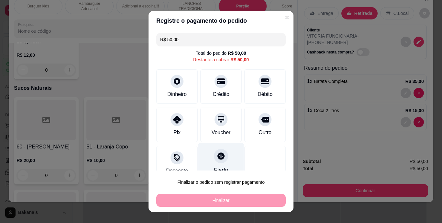
click at [221, 158] on div at bounding box center [221, 156] width 14 height 14
type input "R$ 0,00"
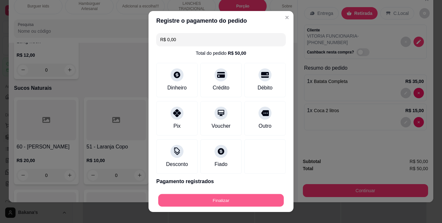
click at [215, 197] on button "Finalizar" at bounding box center [221, 200] width 126 height 13
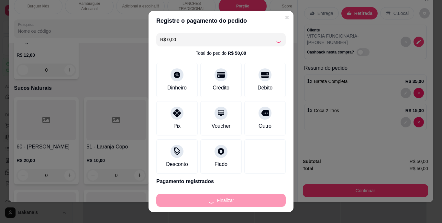
type input "0"
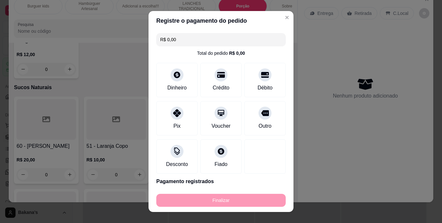
type input "-R$ 50,00"
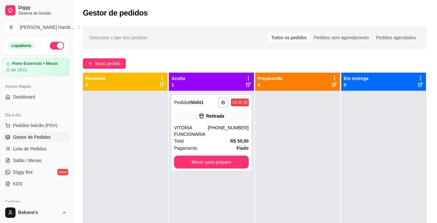
click at [18, 119] on div "Dia a dia" at bounding box center [36, 115] width 67 height 10
click at [25, 125] on span "Pedidos balcão (PDV)" at bounding box center [35, 125] width 45 height 6
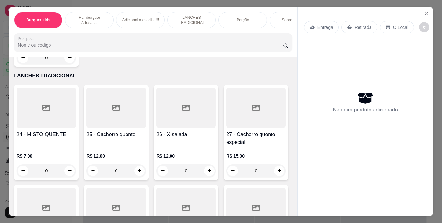
scroll to position [1003, 0]
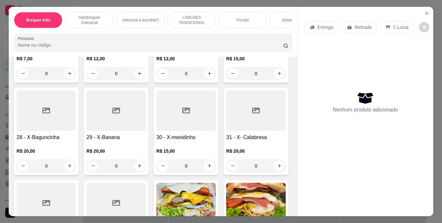
type input "1"
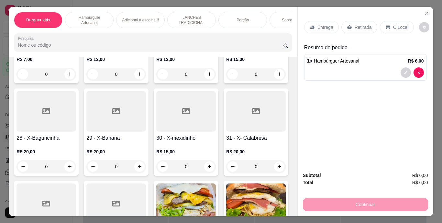
scroll to position [1068, 0]
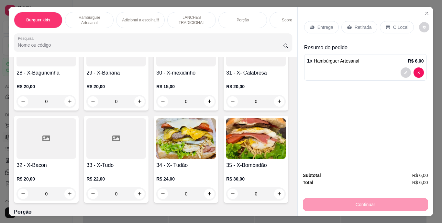
click at [68, 11] on icon "increase-product-quantity" at bounding box center [69, 8] width 5 height 5
type input "1"
click at [359, 26] on p "Retirada" at bounding box center [363, 27] width 17 height 6
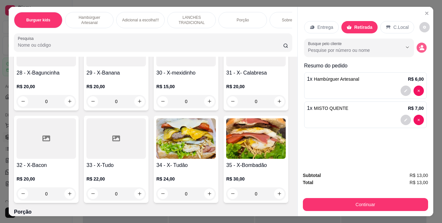
click at [422, 45] on button "decrease-product-quantity" at bounding box center [422, 47] width 10 height 10
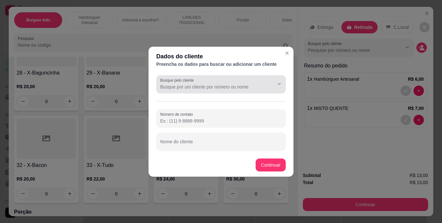
click at [261, 82] on div at bounding box center [221, 84] width 122 height 13
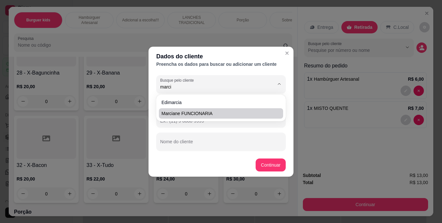
click at [236, 116] on span "Marciane FUNCIONARIA" at bounding box center [218, 113] width 113 height 6
type input "Marciane FUNCIONARIA"
type input "(69) 9 9333-4396"
type input "Marciane FUNCIONARIA"
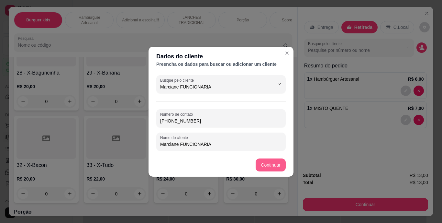
type input "Marciane FUNCIONARIA"
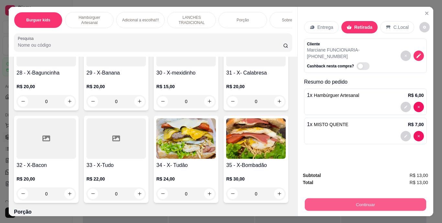
click at [309, 199] on button "Continuar" at bounding box center [365, 204] width 121 height 13
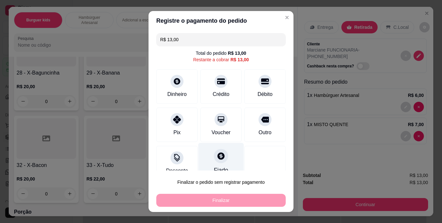
click at [217, 156] on icon at bounding box center [220, 155] width 7 height 7
type input "R$ 0,00"
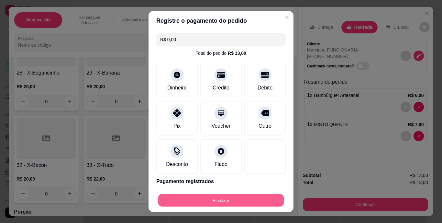
click at [215, 200] on button "Finalizar" at bounding box center [221, 200] width 126 height 13
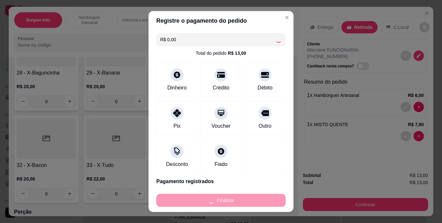
type input "0"
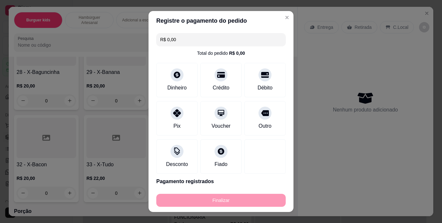
type input "-R$ 13,00"
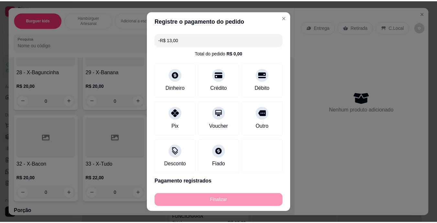
scroll to position [1068, 0]
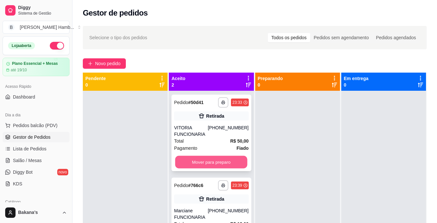
click at [192, 162] on button "Mover para preparo" at bounding box center [211, 162] width 72 height 13
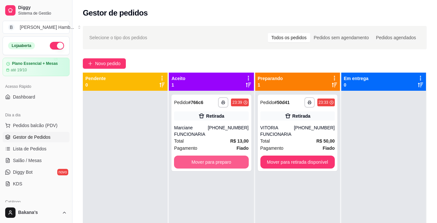
click at [196, 159] on button "Mover para preparo" at bounding box center [211, 161] width 74 height 13
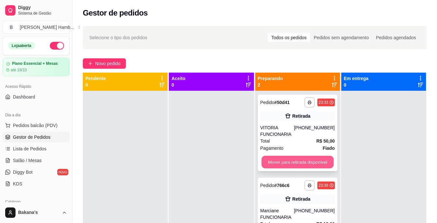
click at [269, 157] on button "Mover para retirada disponível" at bounding box center [298, 162] width 72 height 13
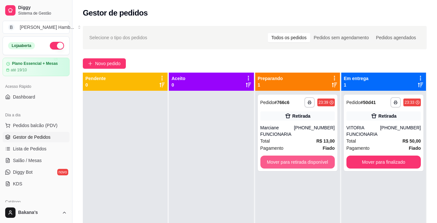
click at [272, 157] on button "Mover para retirada disponível" at bounding box center [298, 161] width 74 height 13
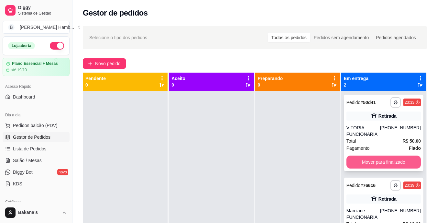
click at [356, 157] on button "Mover para finalizado" at bounding box center [384, 161] width 74 height 13
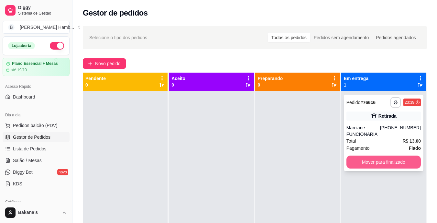
click at [355, 157] on button "Mover para finalizado" at bounding box center [384, 161] width 74 height 13
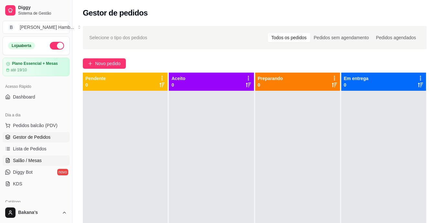
click at [31, 158] on span "Salão / Mesas" at bounding box center [27, 160] width 29 height 6
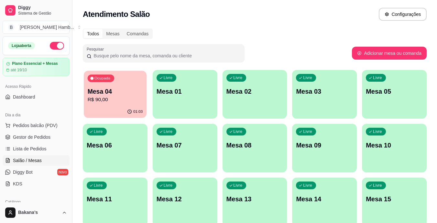
click at [111, 103] on p "R$ 90,00" at bounding box center [115, 99] width 55 height 7
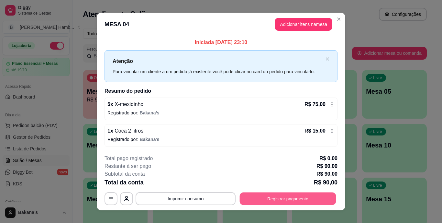
click at [250, 195] on button "Registrar pagamento" at bounding box center [288, 198] width 96 height 13
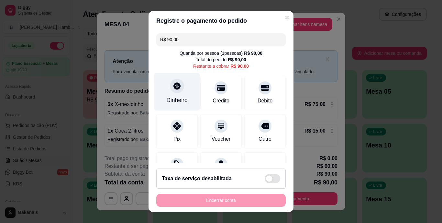
click at [177, 102] on div "Dinheiro" at bounding box center [176, 100] width 21 height 8
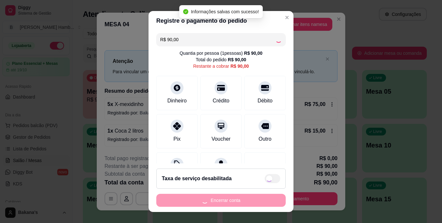
type input "R$ 0,00"
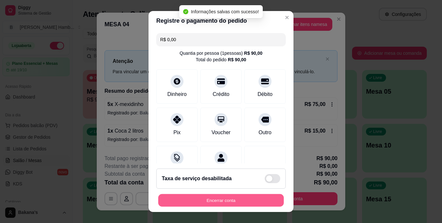
click at [221, 198] on button "Encerrar conta" at bounding box center [221, 200] width 126 height 13
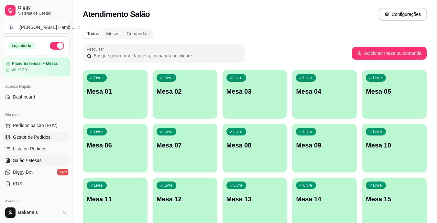
click at [49, 132] on link "Gestor de Pedidos" at bounding box center [36, 137] width 67 height 10
